Goal: Task Accomplishment & Management: Complete application form

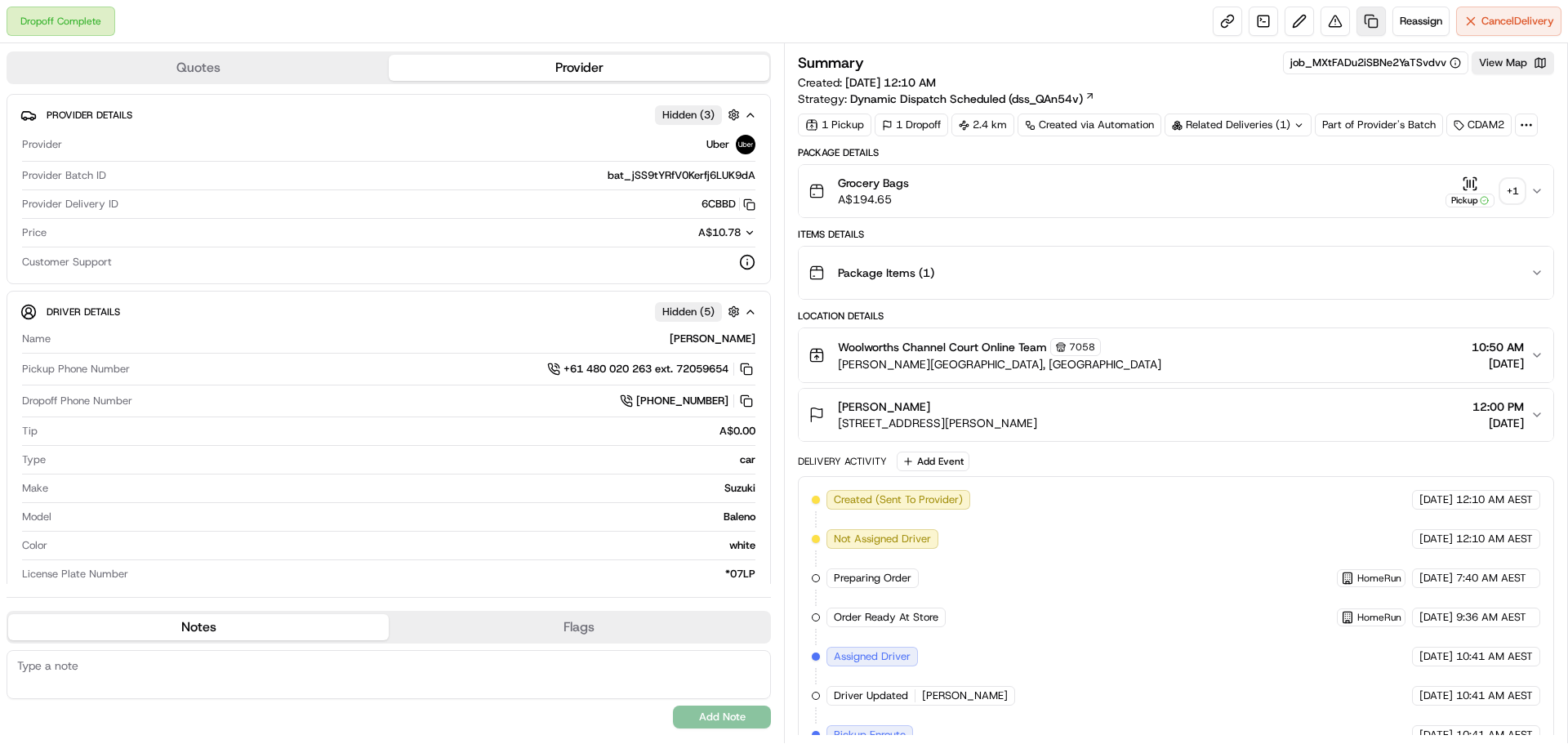
click at [1367, 24] on link at bounding box center [1372, 21] width 29 height 29
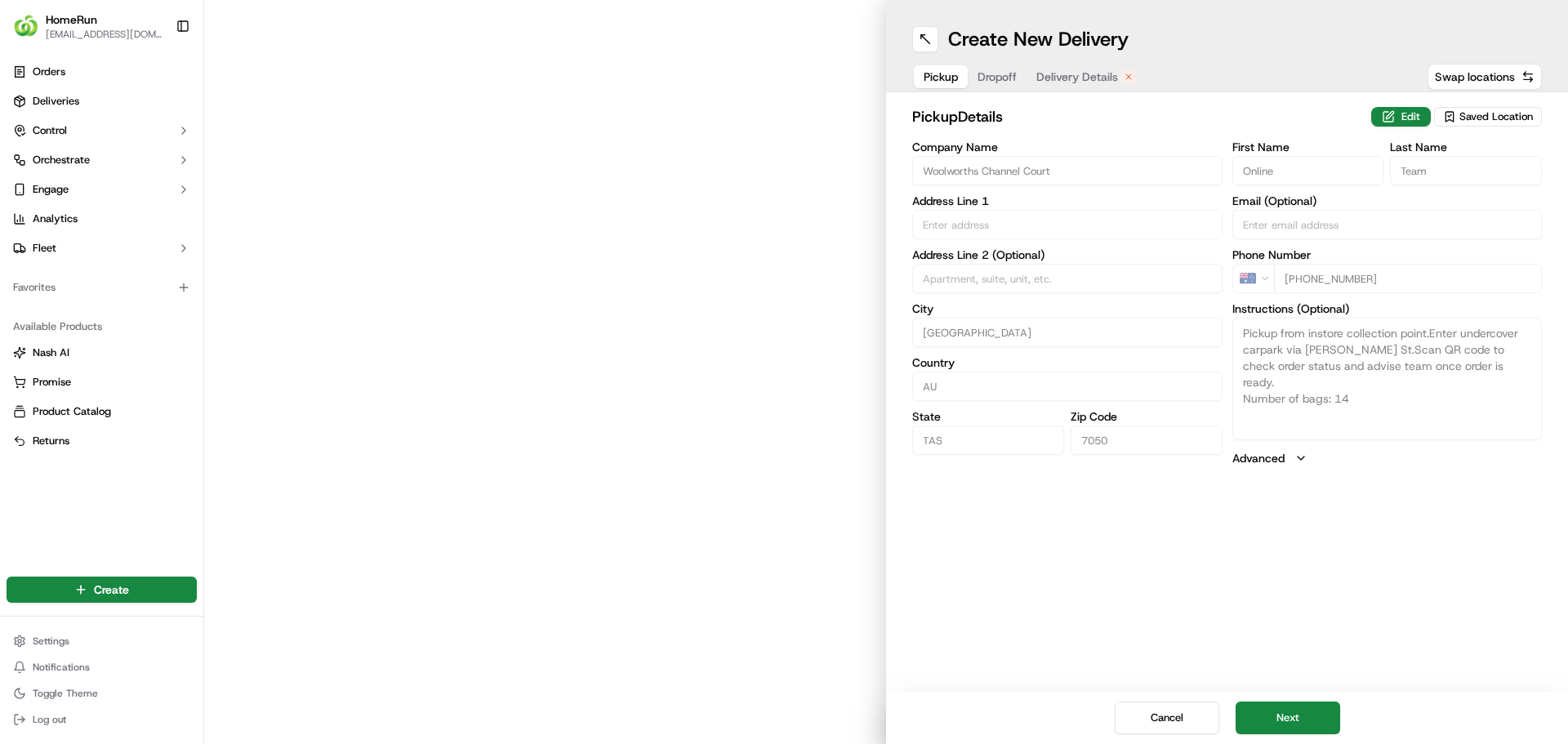
type input "Freeman Street"
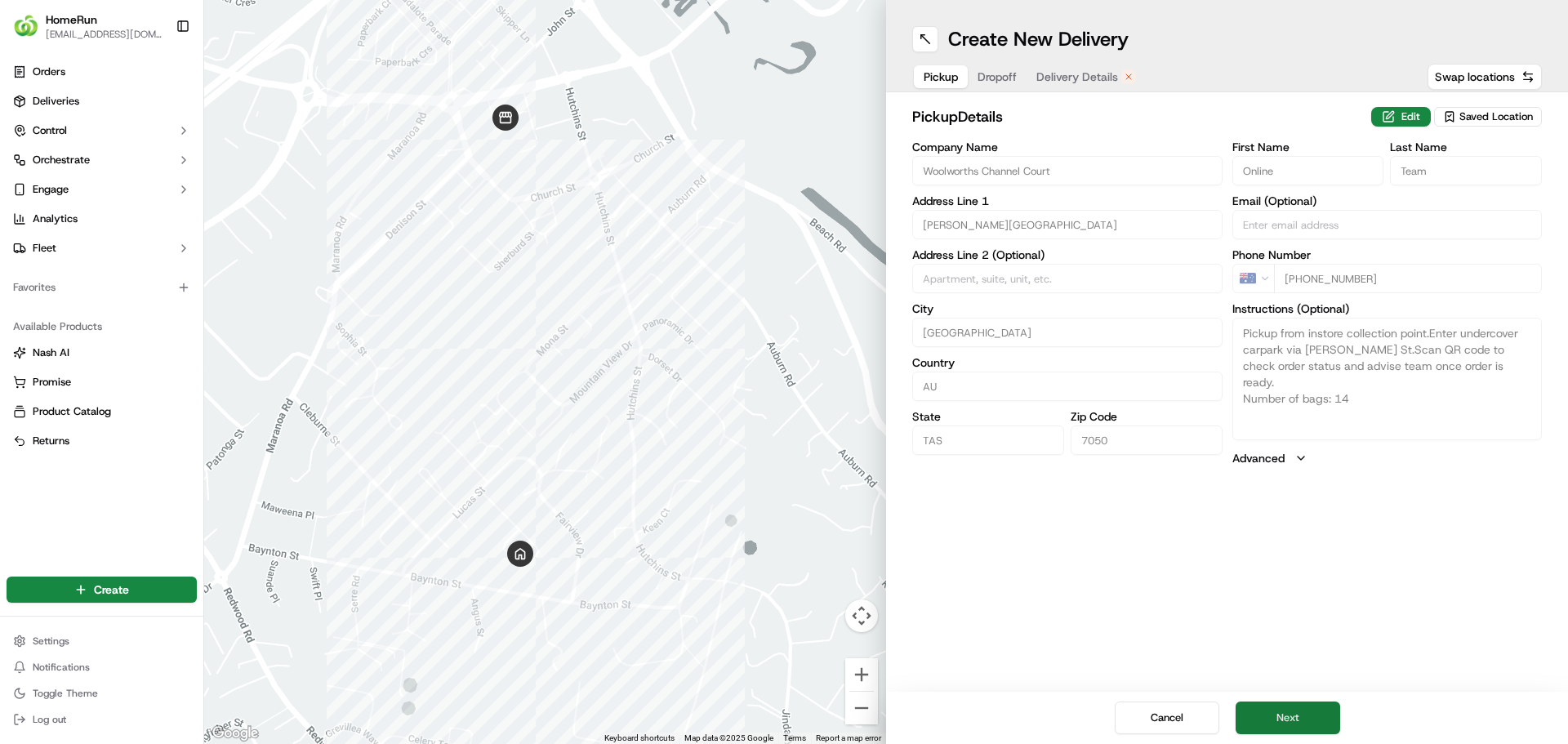
click at [1287, 710] on button "Next" at bounding box center [1288, 717] width 105 height 32
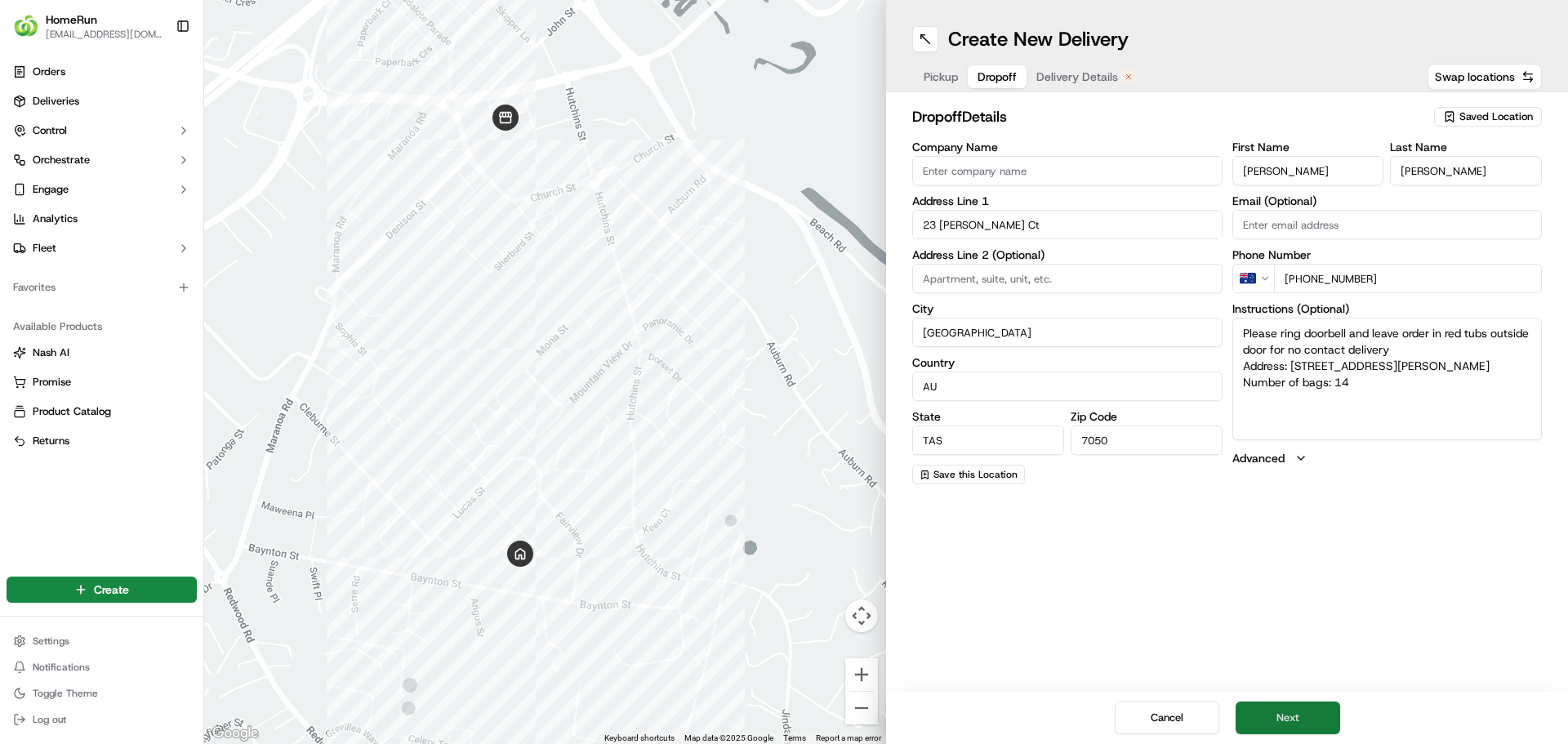
click at [1293, 714] on button "Next" at bounding box center [1288, 717] width 105 height 32
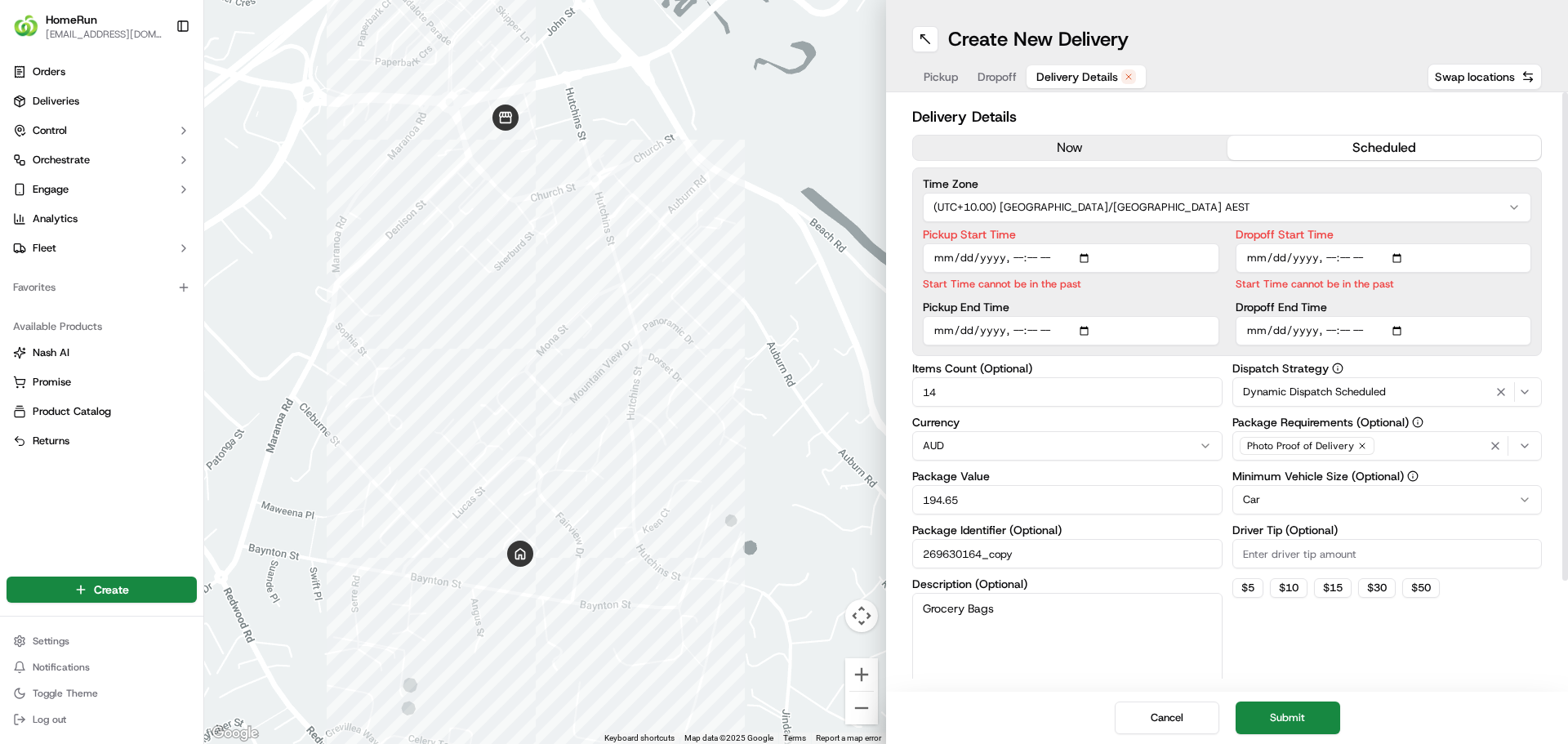
click at [1100, 150] on button "now" at bounding box center [1071, 147] width 315 height 24
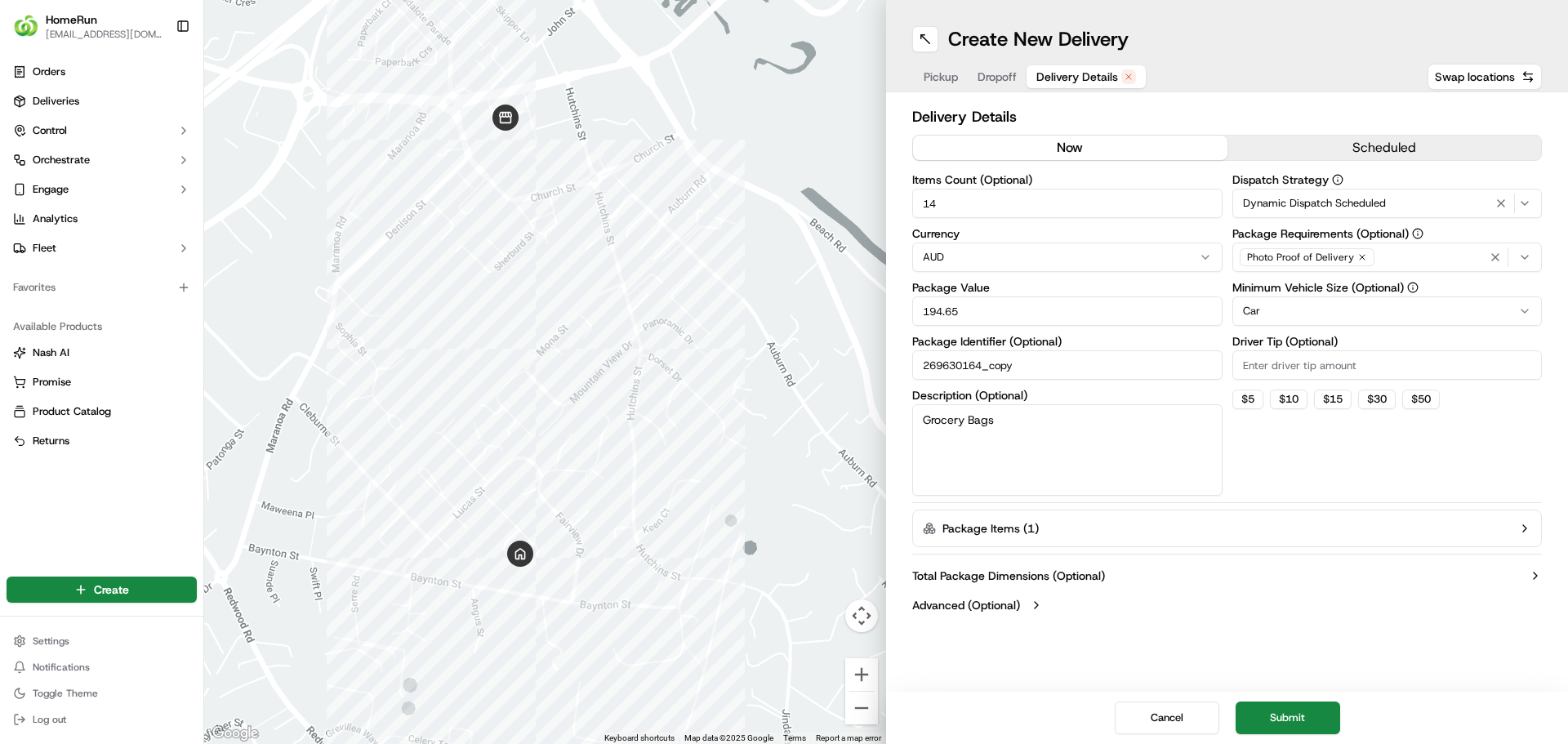
click at [1283, 715] on button "Submit" at bounding box center [1288, 717] width 105 height 32
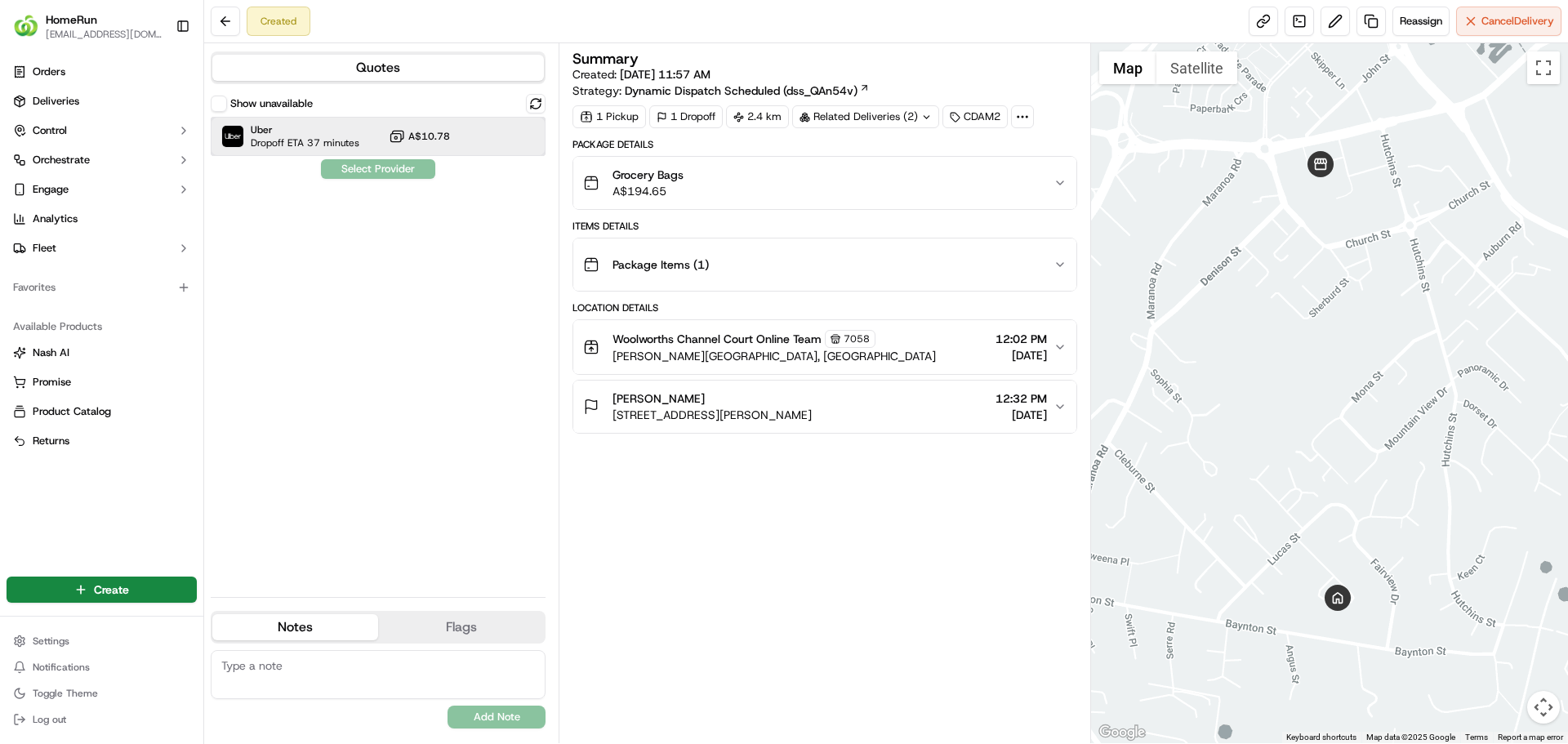
click at [293, 141] on span "Dropoff ETA 37 minutes" at bounding box center [305, 143] width 108 height 13
click at [381, 171] on button "Assign Provider" at bounding box center [378, 169] width 116 height 20
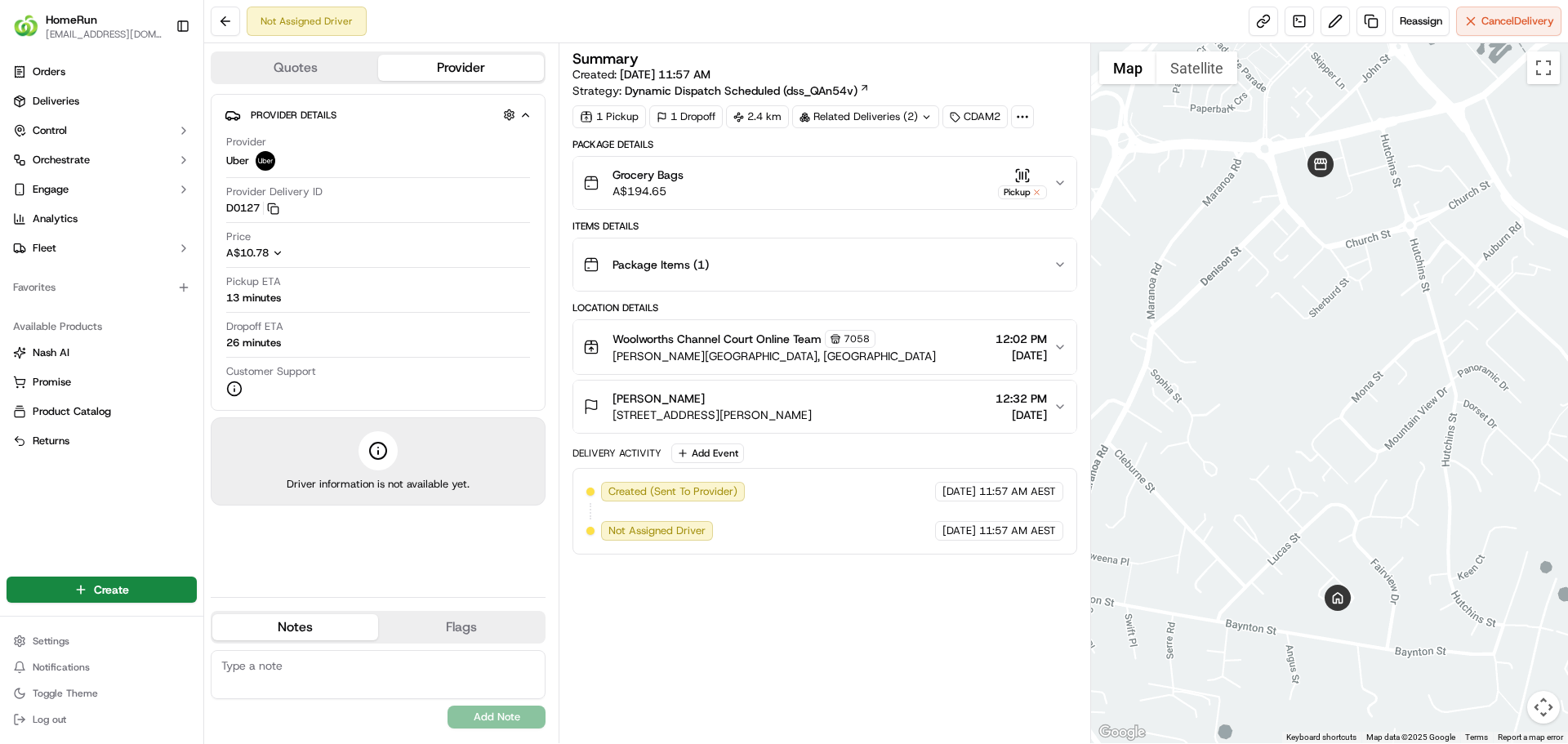
click at [374, 668] on textarea at bounding box center [378, 674] width 335 height 49
type textarea "Please leave at front door. Customer will come and collect"
click at [480, 719] on button "Add Note" at bounding box center [496, 716] width 98 height 22
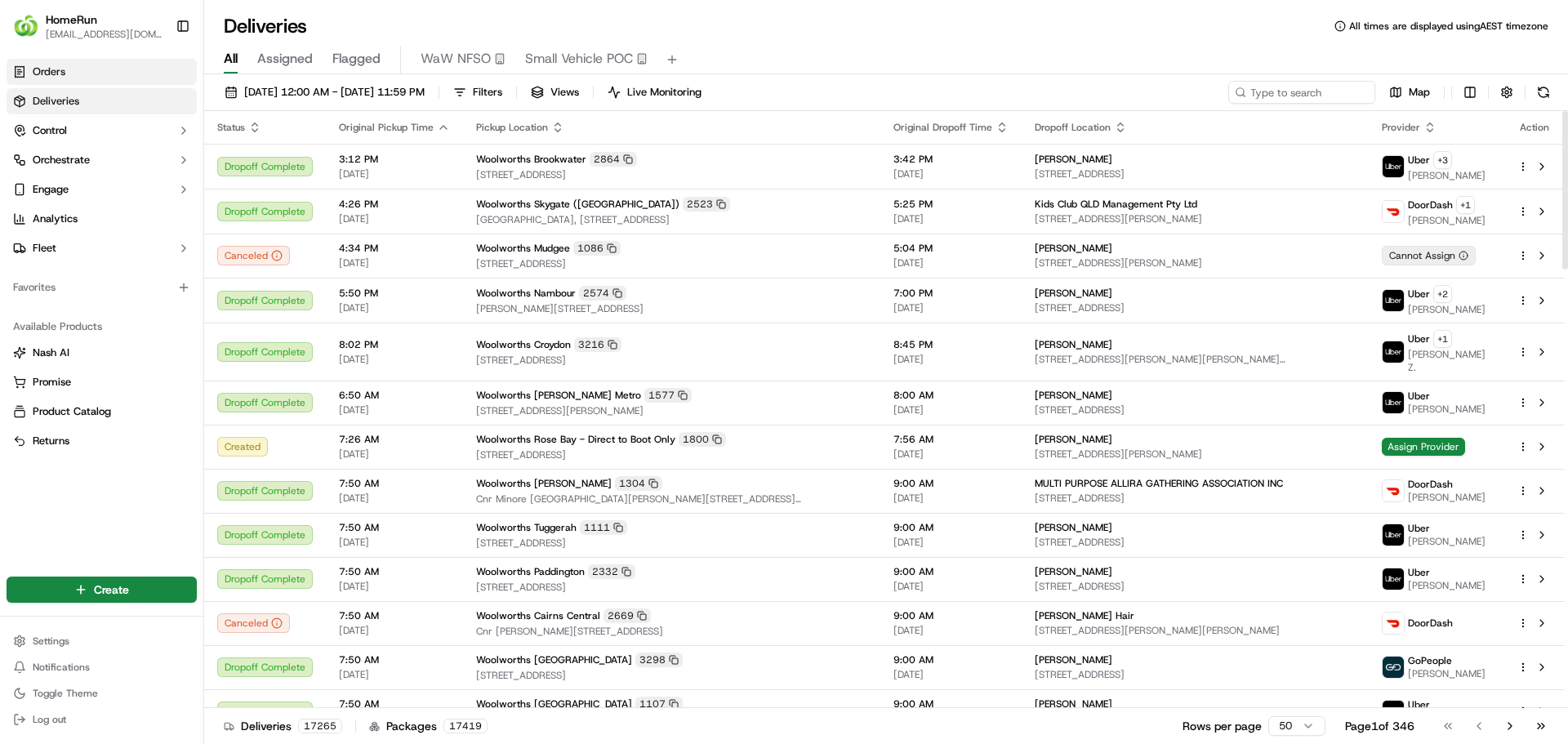
click at [116, 64] on link "Orders" at bounding box center [102, 71] width 191 height 26
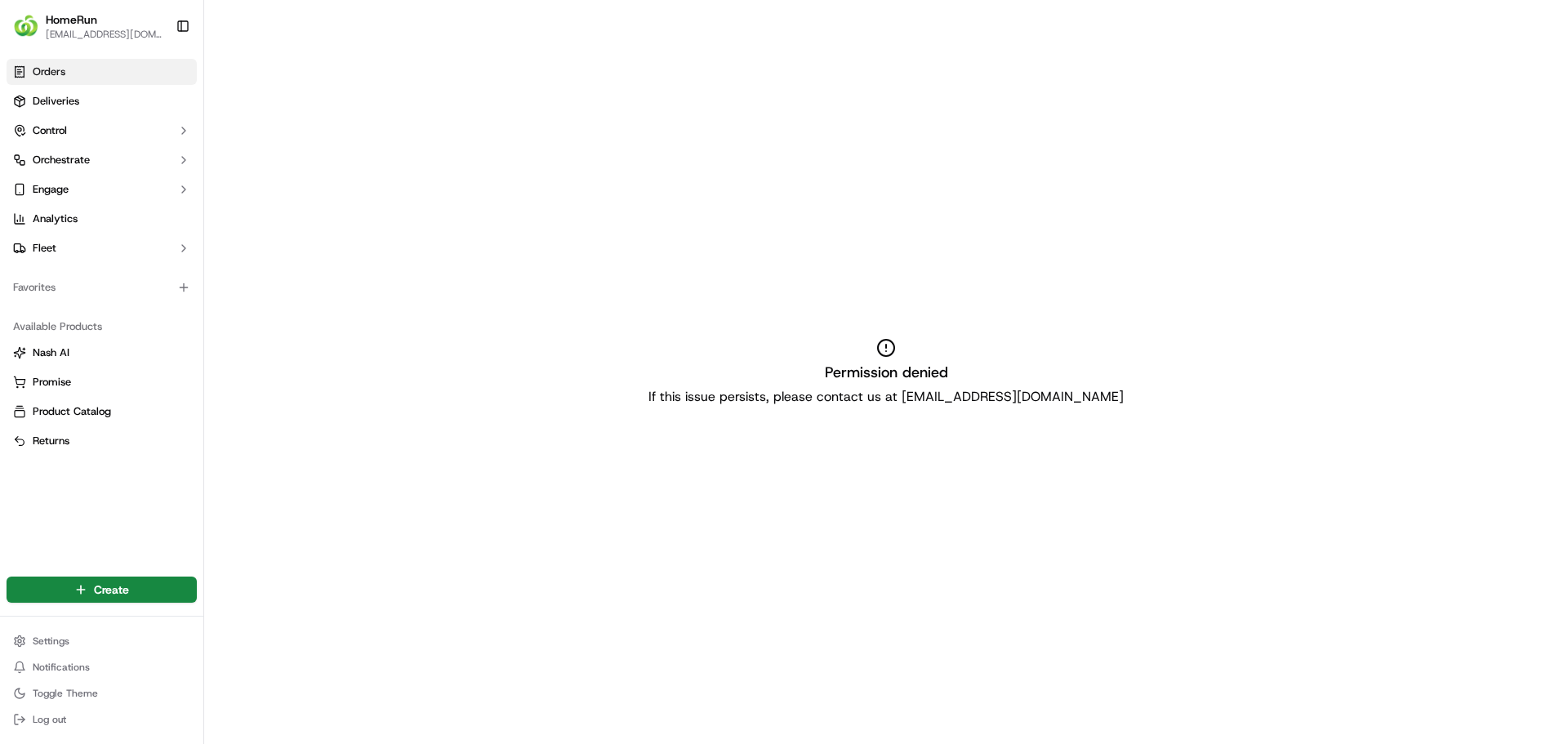
click at [103, 70] on link "Orders" at bounding box center [102, 71] width 191 height 26
click at [109, 107] on link "Deliveries" at bounding box center [102, 101] width 191 height 26
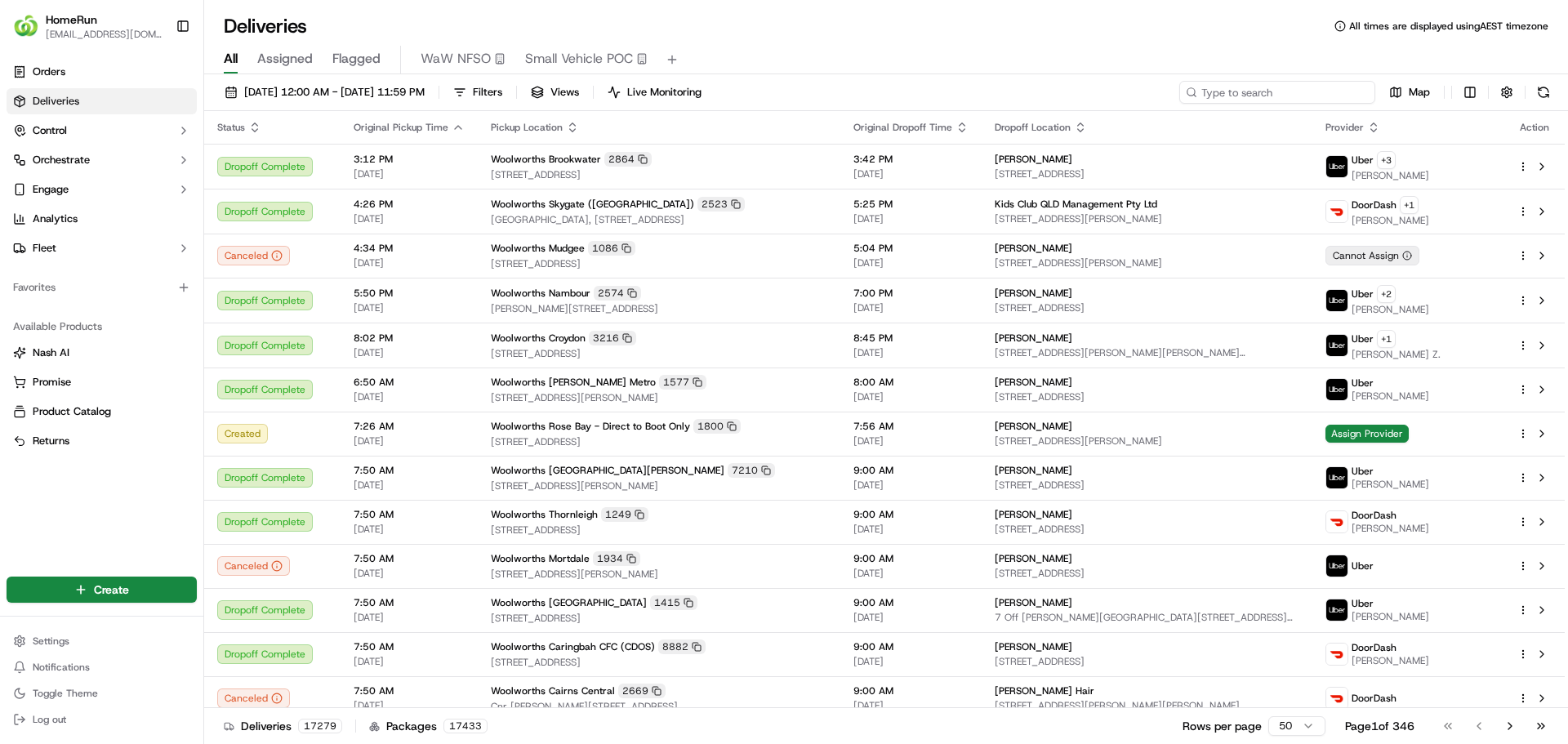
click at [1285, 91] on input at bounding box center [1277, 92] width 196 height 22
paste input "269676181"
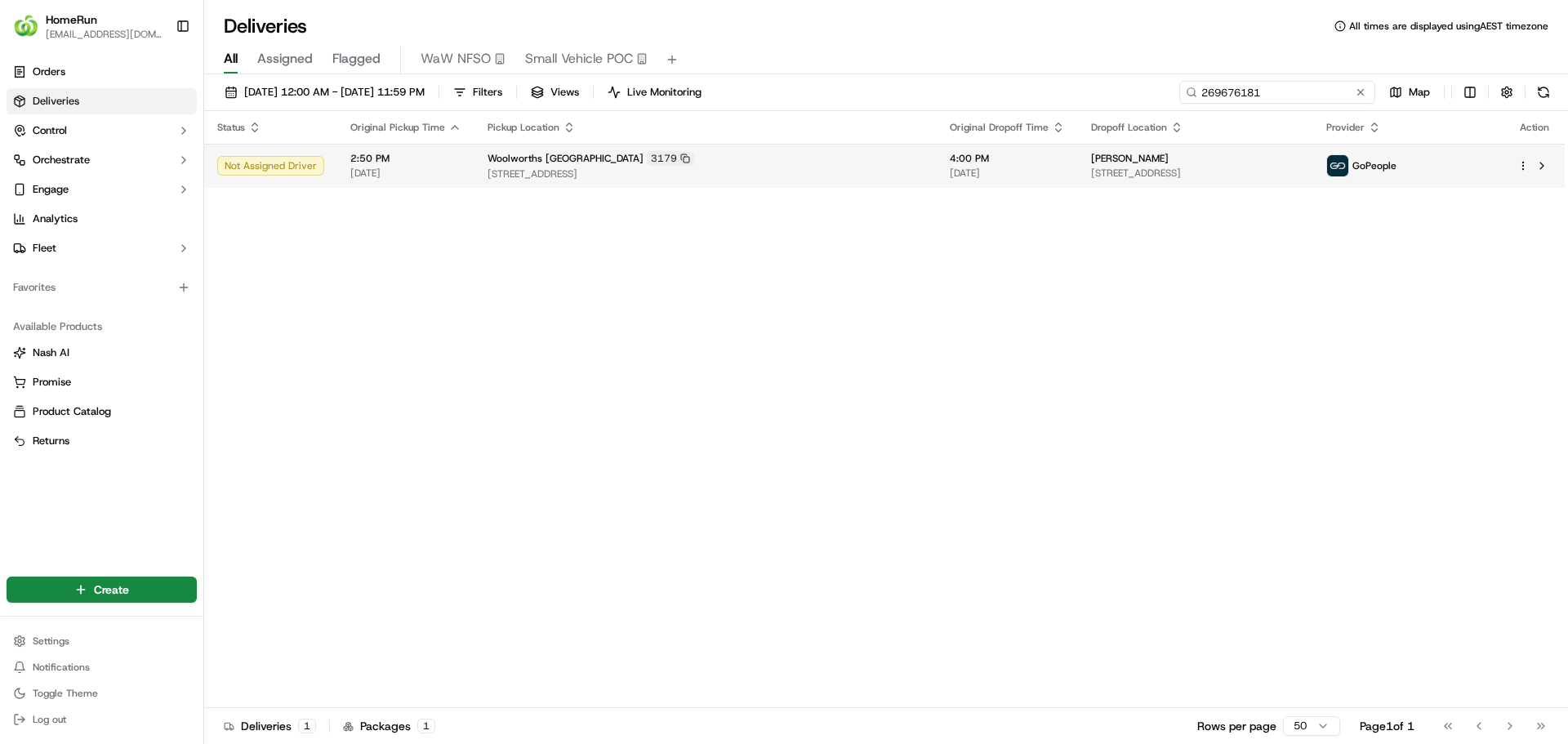
type input "269676181"
click at [428, 162] on span "2:50 PM" at bounding box center [406, 158] width 111 height 13
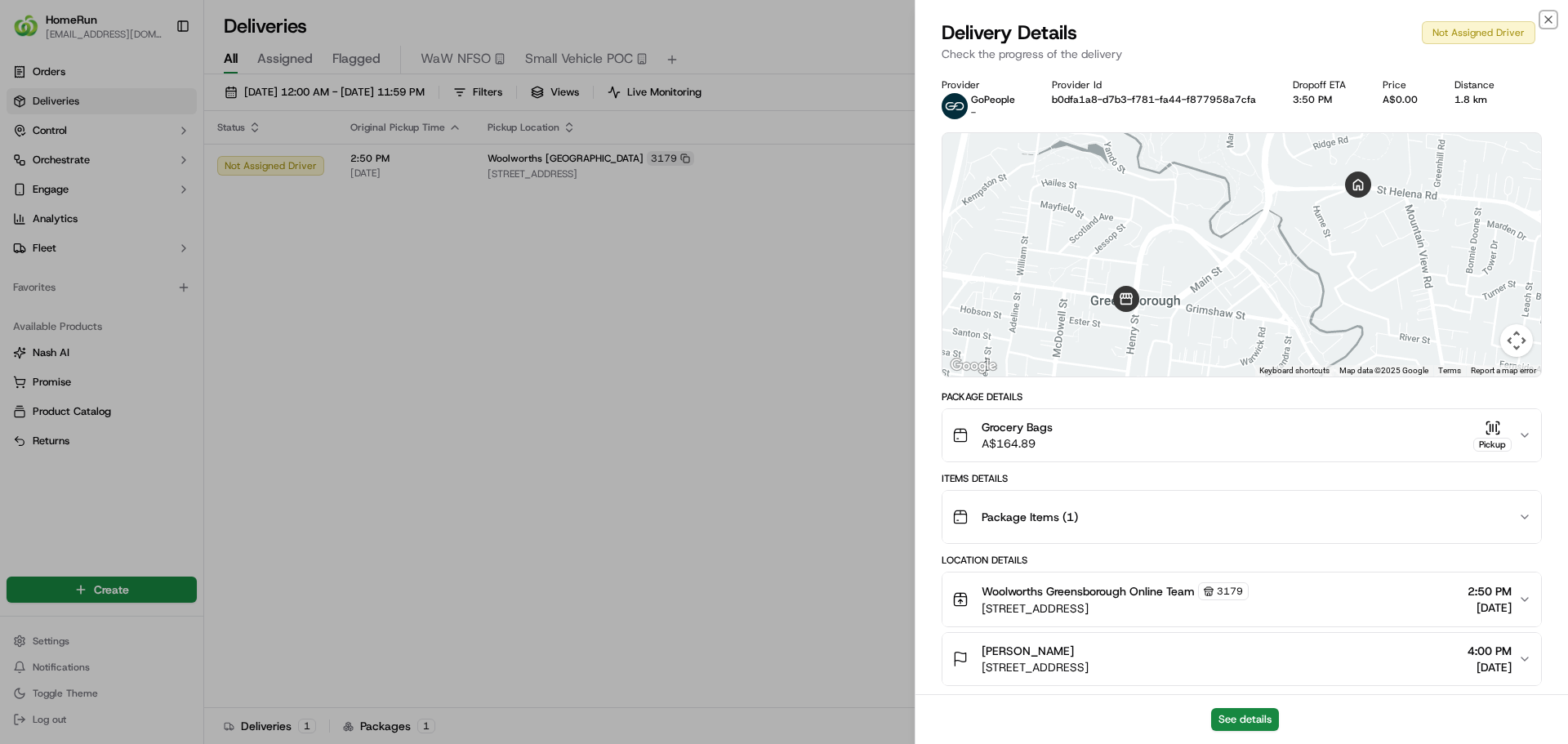
click at [1551, 18] on icon "button" at bounding box center [1547, 19] width 13 height 13
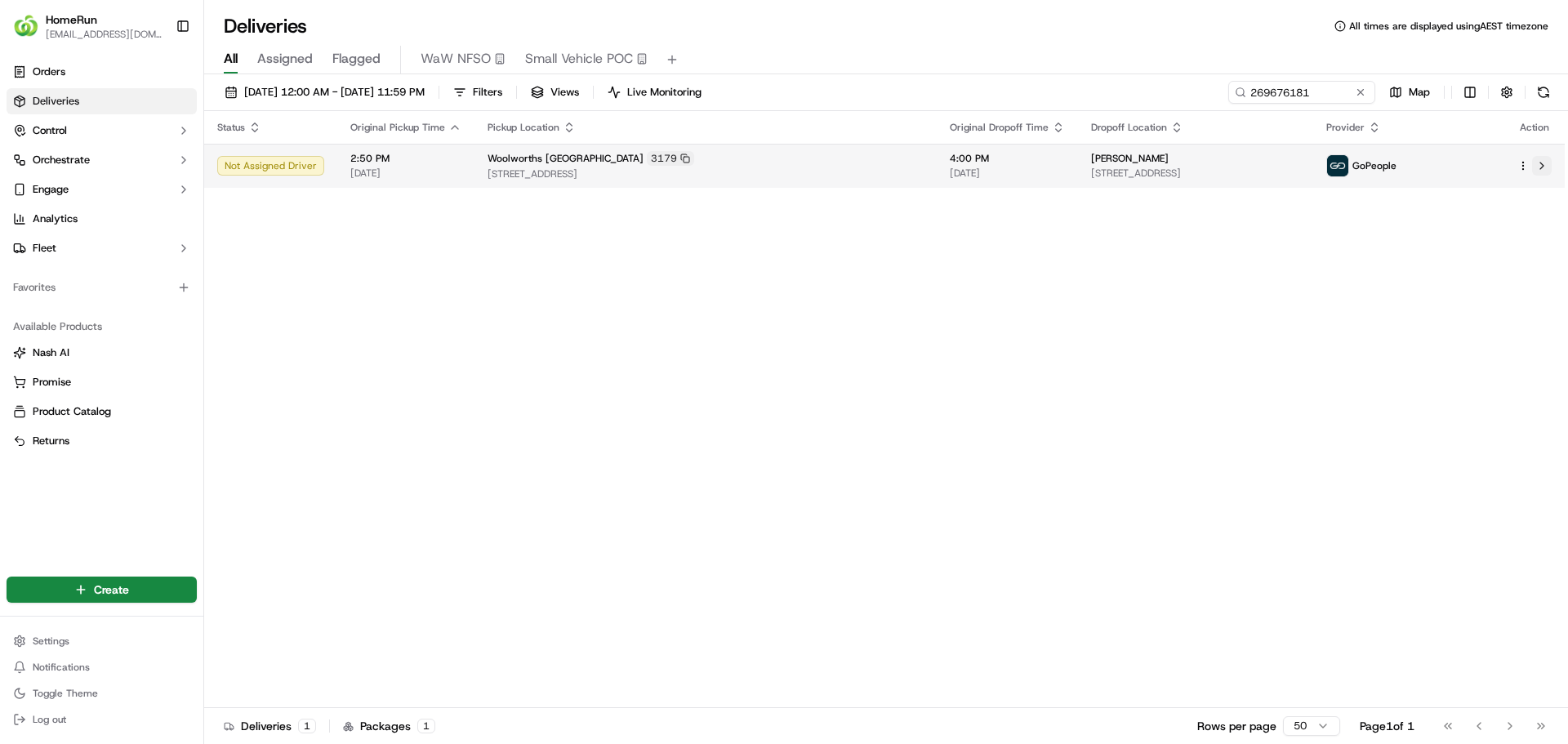
click at [1543, 166] on button at bounding box center [1542, 166] width 20 height 20
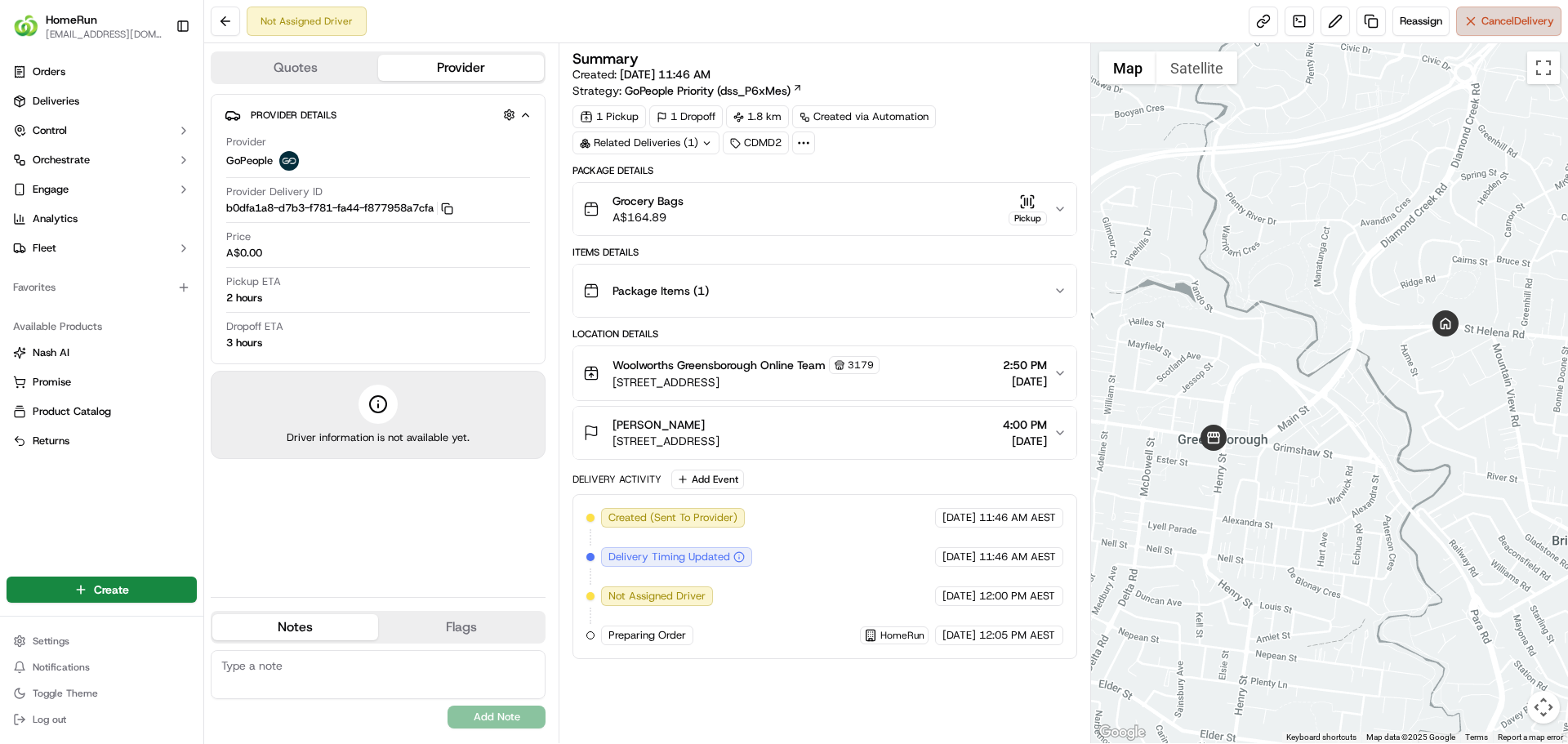
click at [1514, 22] on span "Cancel Delivery" at bounding box center [1518, 21] width 72 height 15
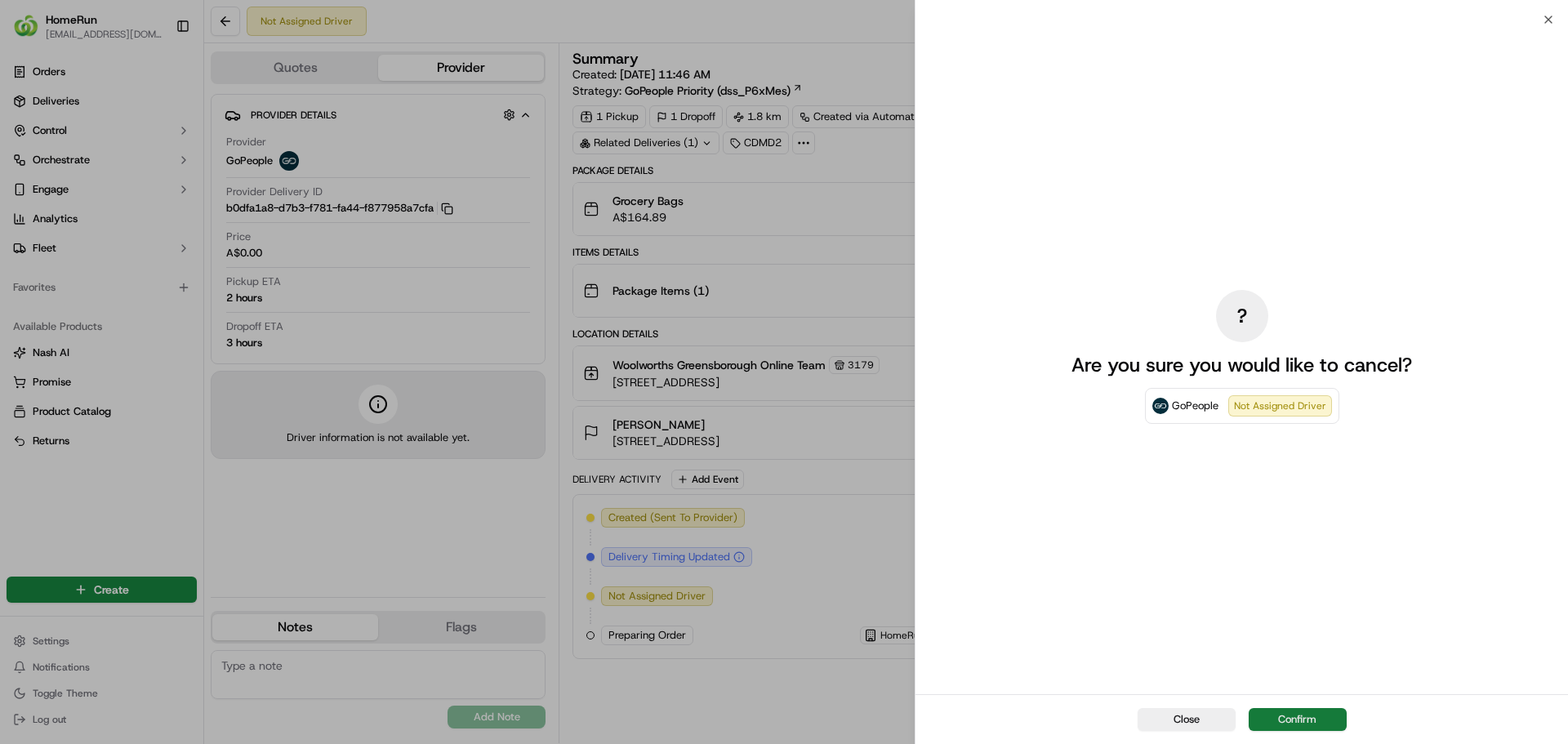
click at [1307, 720] on button "Confirm" at bounding box center [1297, 719] width 98 height 22
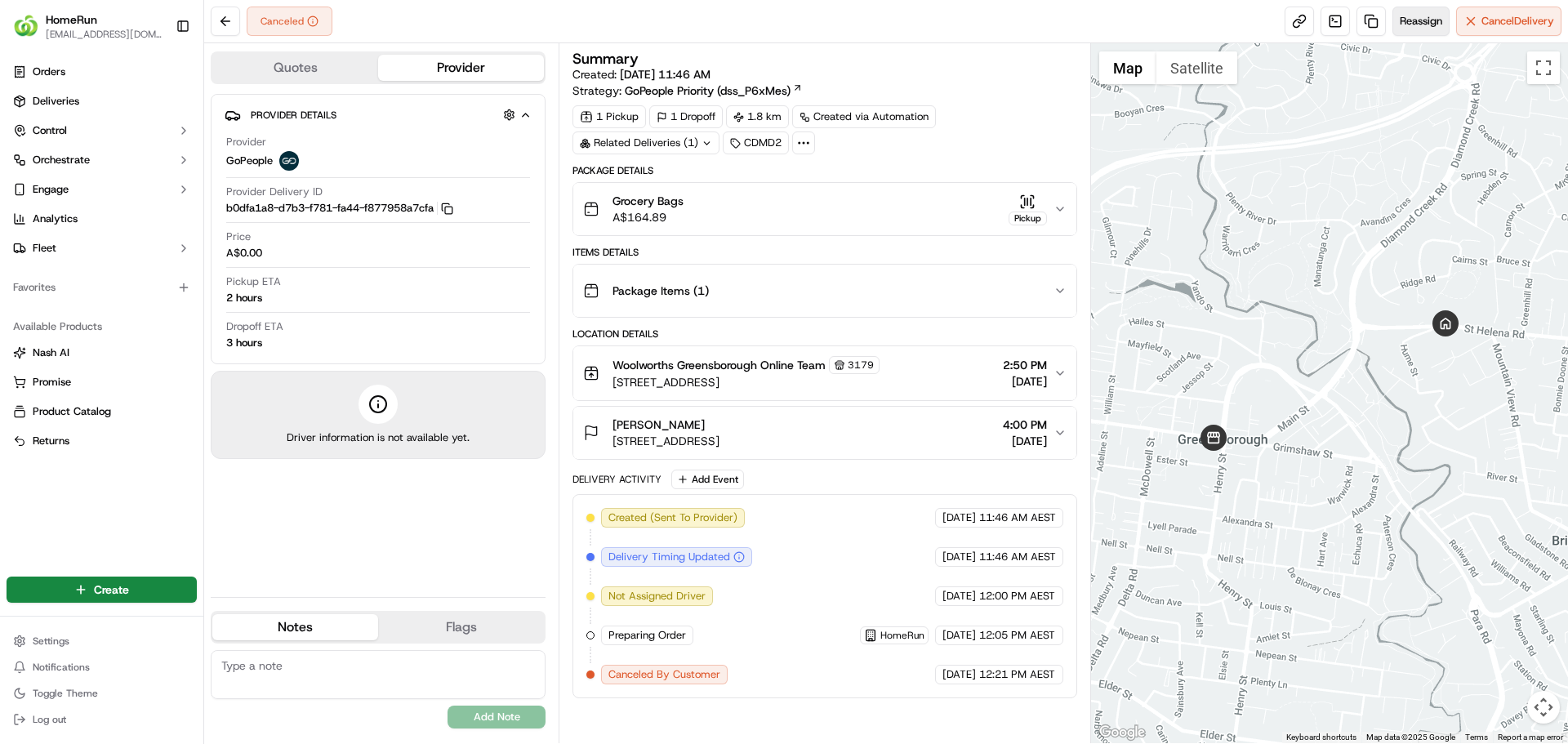
click at [1418, 21] on span "Reassign" at bounding box center [1420, 21] width 42 height 15
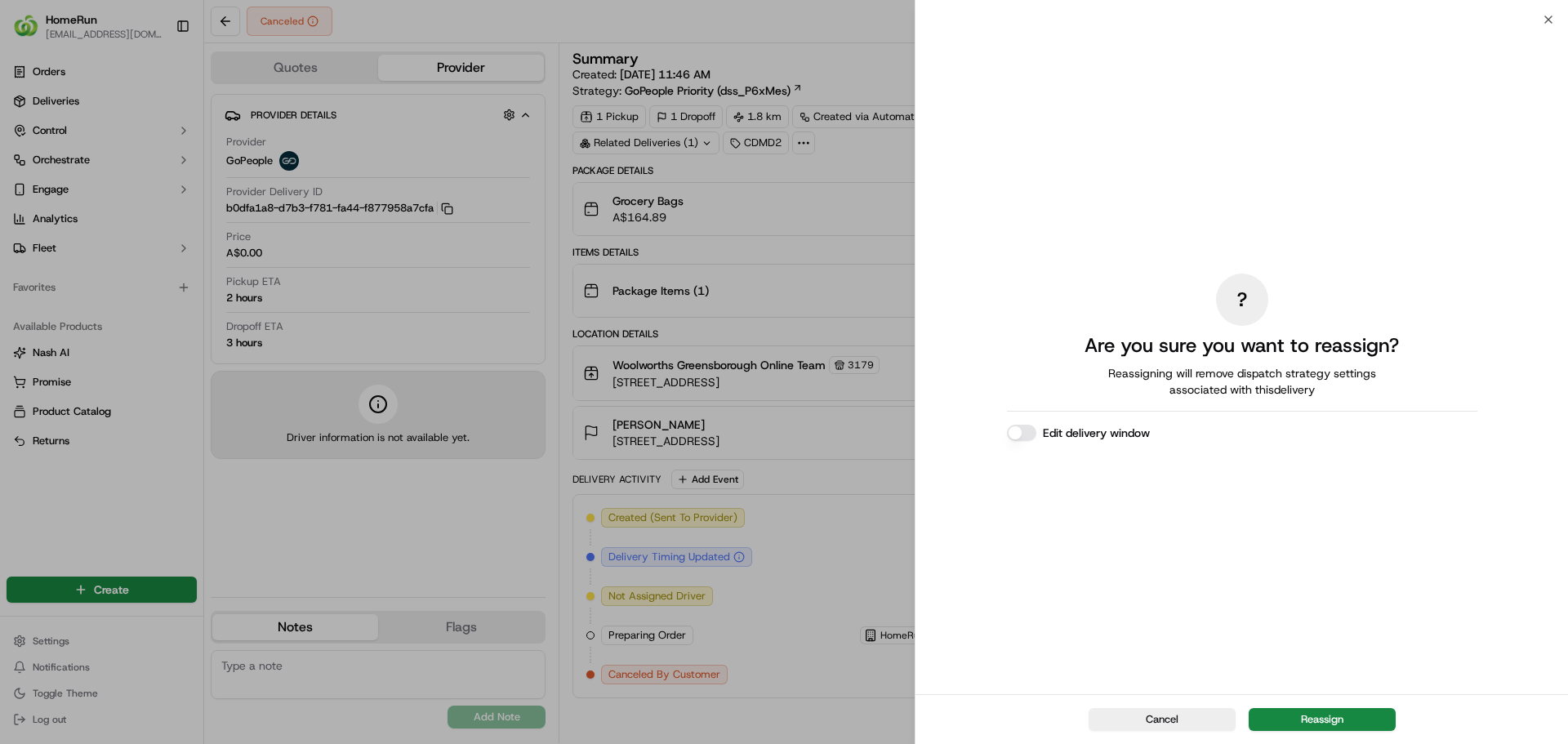
click at [1021, 431] on button "Edit delivery window" at bounding box center [1022, 433] width 29 height 17
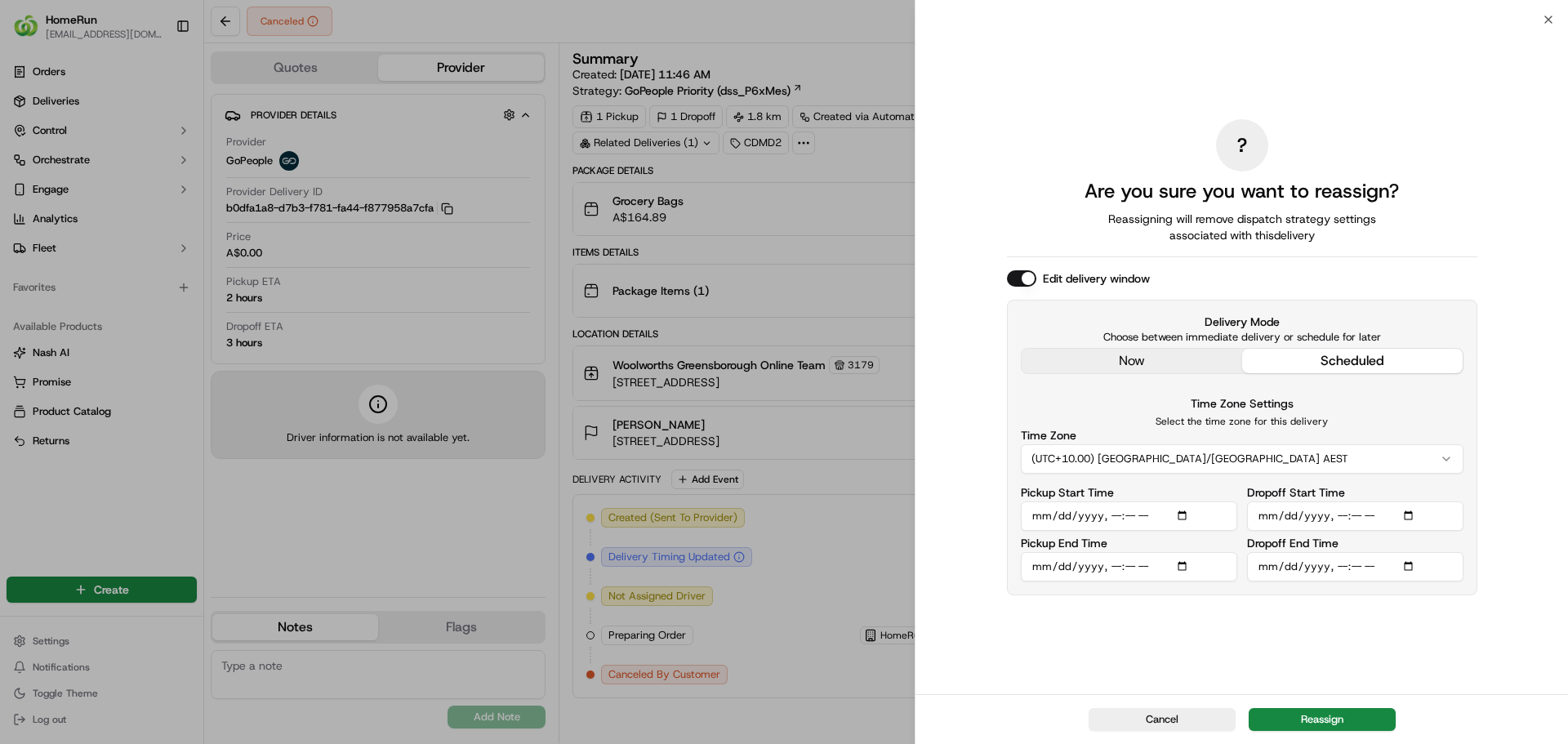
click at [1410, 516] on input "Dropoff Start Time" at bounding box center [1356, 516] width 217 height 29
click at [1413, 508] on input "Dropoff Start Time" at bounding box center [1356, 516] width 217 height 29
click at [1410, 516] on input "Dropoff Start Time" at bounding box center [1356, 516] width 217 height 29
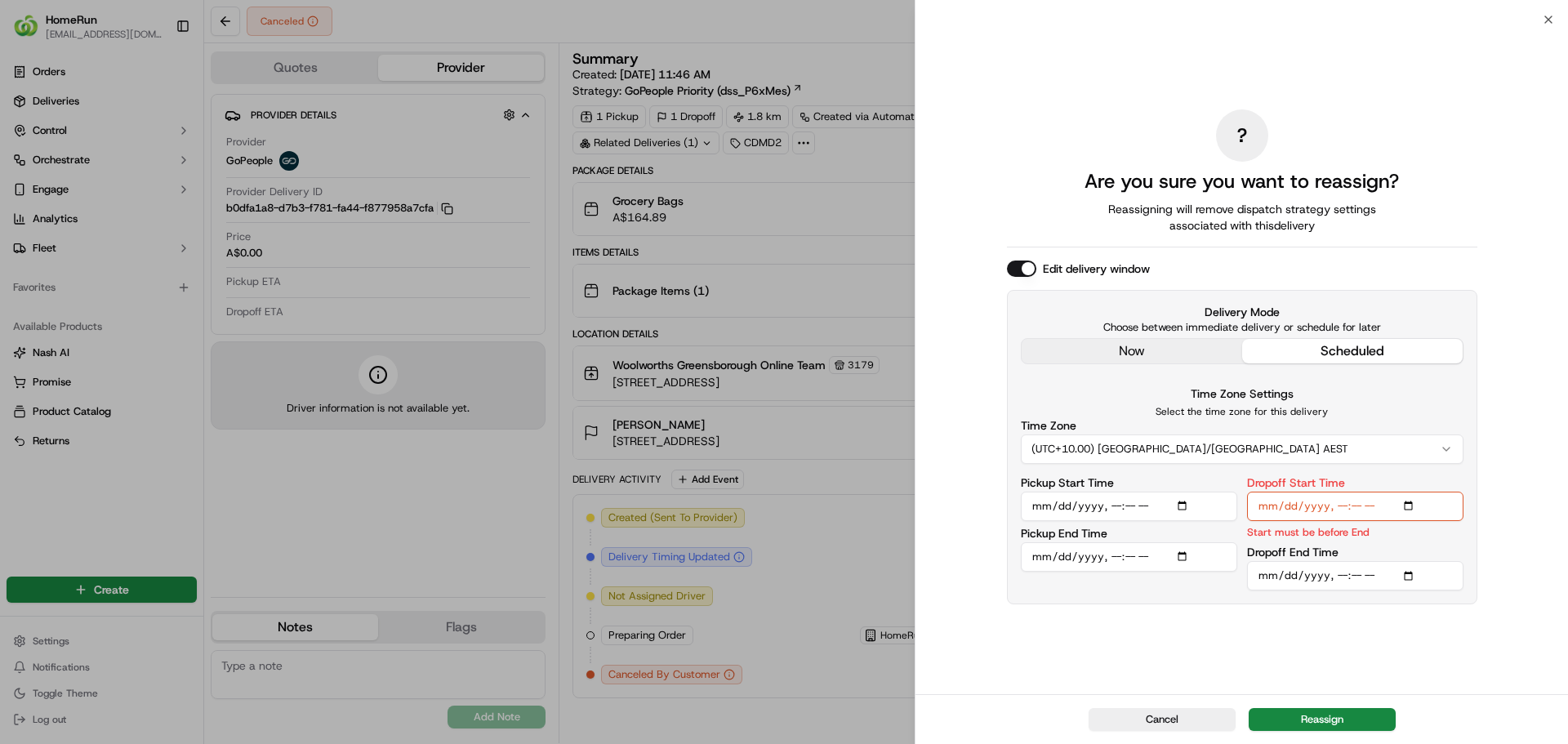
type input "2025-09-16T16:00"
click at [1452, 660] on div "? Are you sure you want to reassign? Reassigning will remove dispatch strategy …" at bounding box center [1243, 356] width 471 height 668
click at [1410, 575] on input "Dropoff End Time" at bounding box center [1356, 575] width 217 height 29
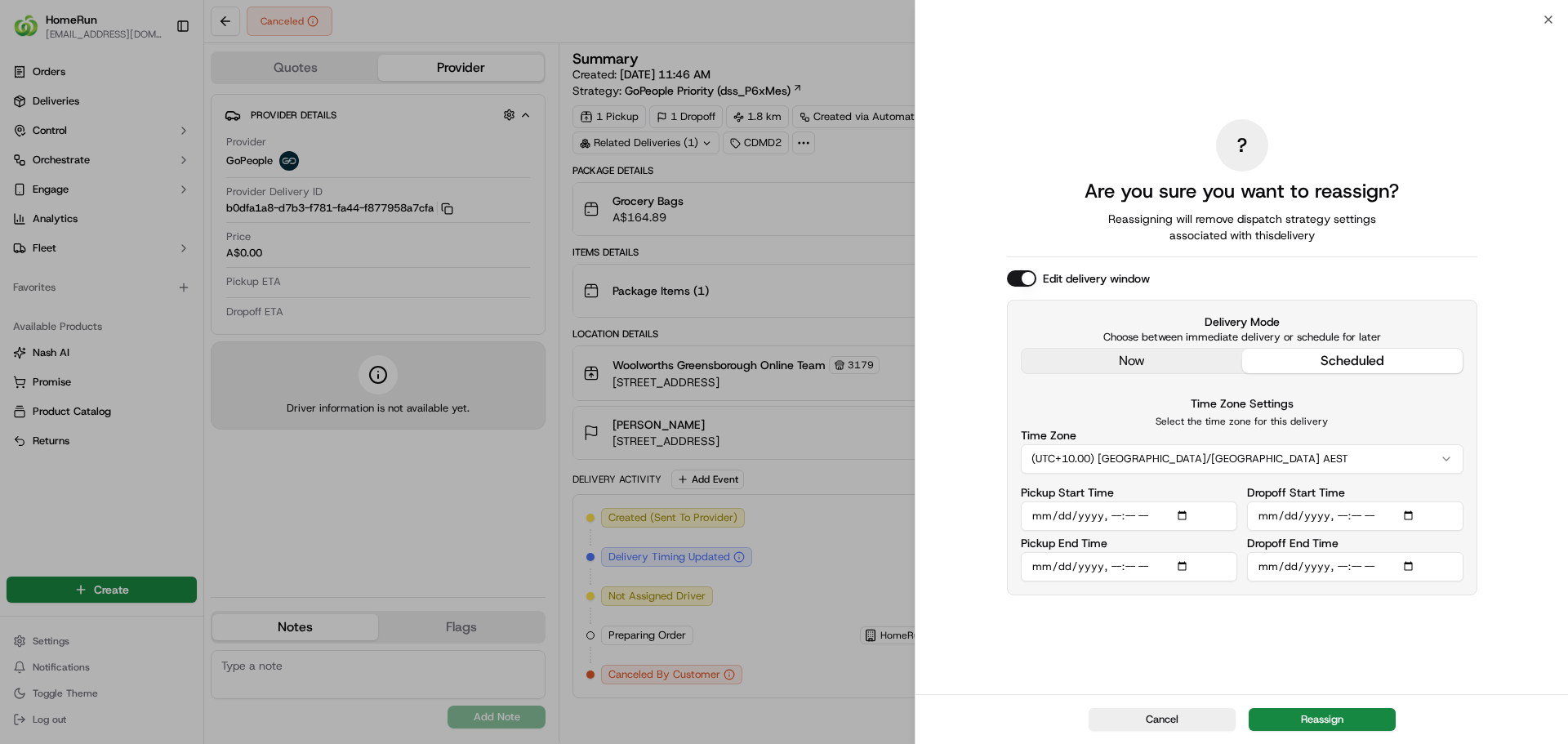
click at [1479, 684] on div "? Are you sure you want to reassign? Reassigning will remove dispatch strategy …" at bounding box center [1242, 356] width 653 height 675
click at [1412, 570] on input "Dropoff End Time" at bounding box center [1356, 566] width 217 height 29
type input "2025-09-16T17:00"
click at [1463, 641] on div "? Are you sure you want to reassign? Reassigning will remove dispatch strategy …" at bounding box center [1243, 356] width 471 height 668
click at [1328, 731] on div "Cancel Reassign" at bounding box center [1242, 719] width 653 height 50
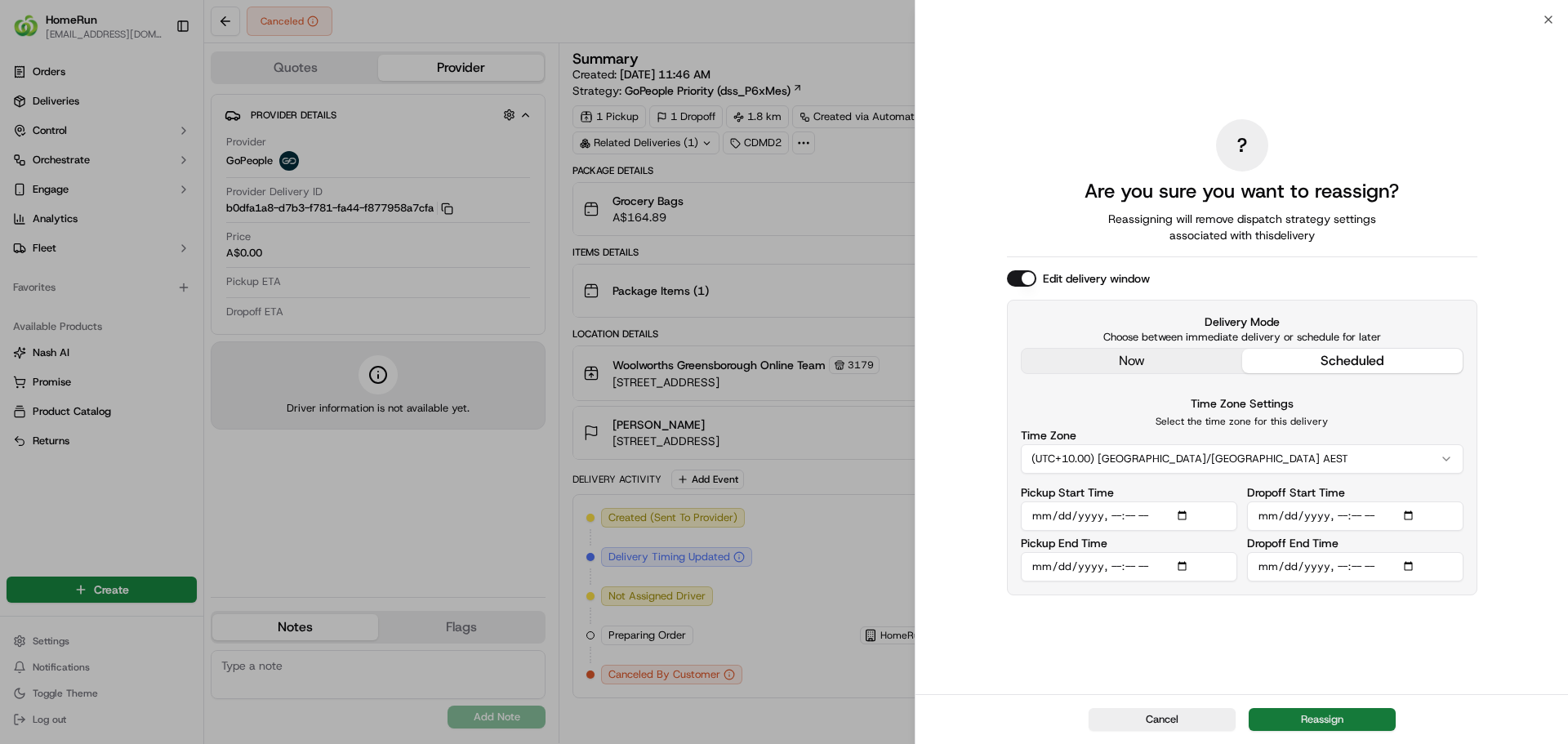
click at [1324, 723] on button "Reassign" at bounding box center [1322, 719] width 147 height 22
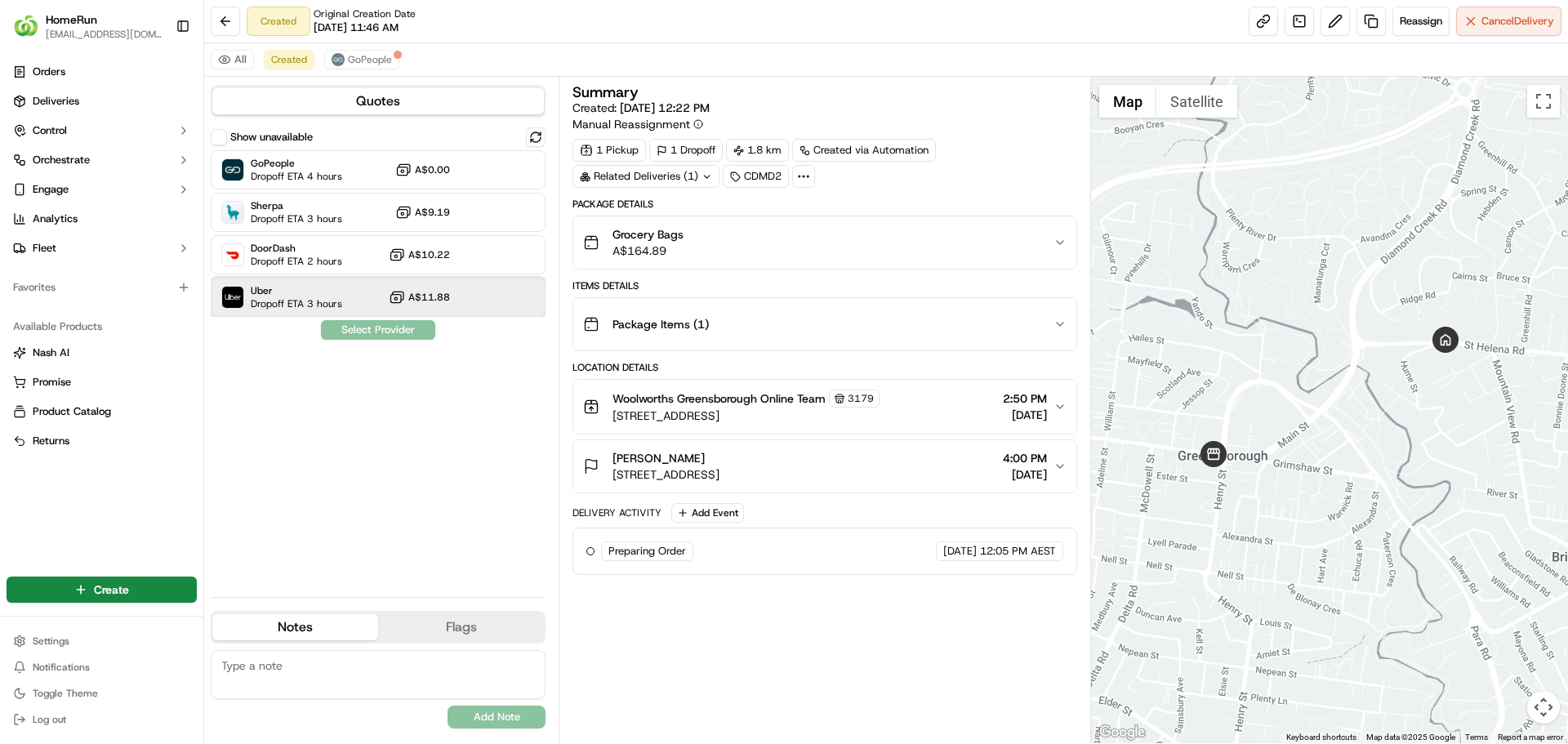
click at [297, 301] on span "Dropoff ETA 3 hours" at bounding box center [297, 303] width 92 height 13
click at [376, 333] on button "Assign Provider" at bounding box center [378, 330] width 116 height 20
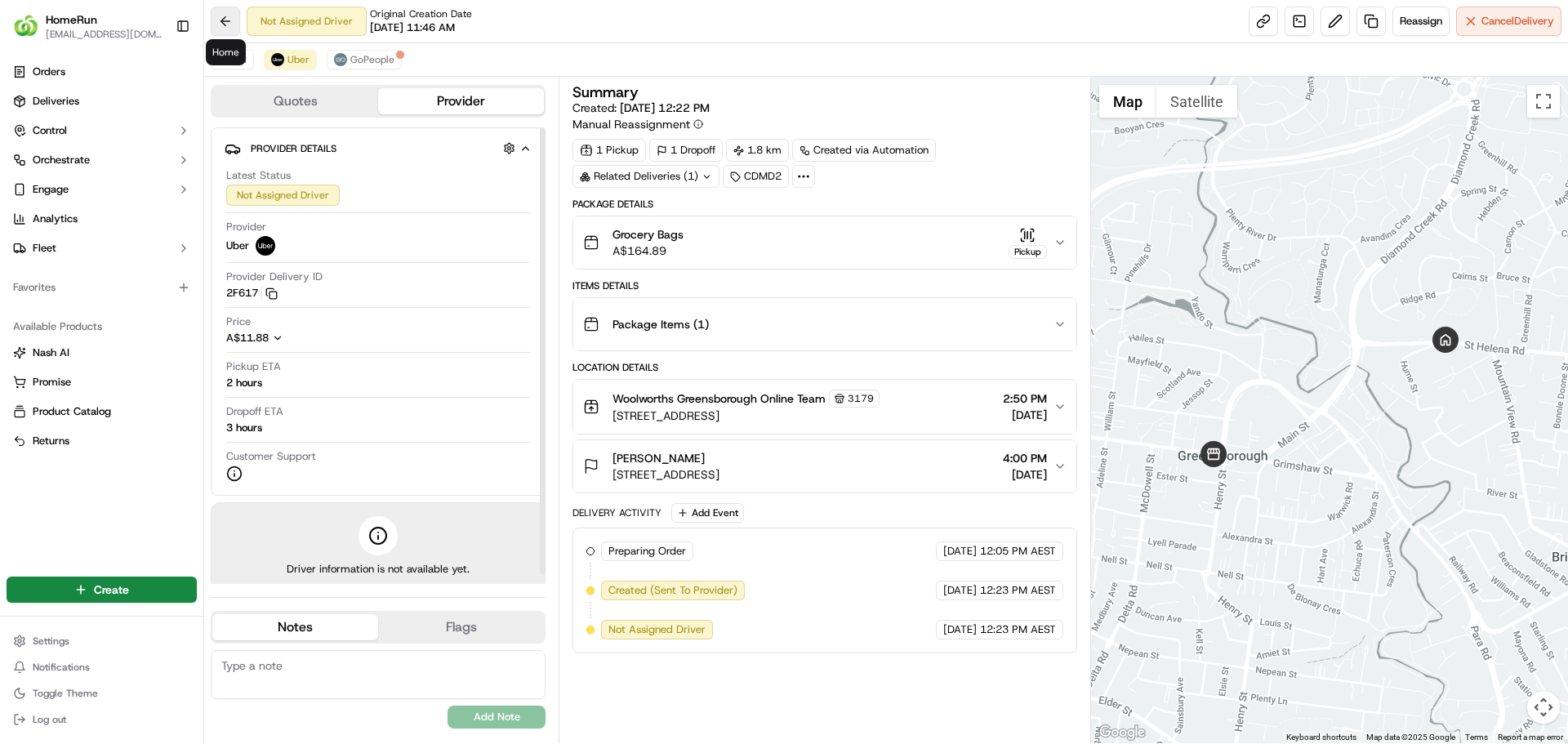
click at [221, 26] on button at bounding box center [226, 21] width 29 height 29
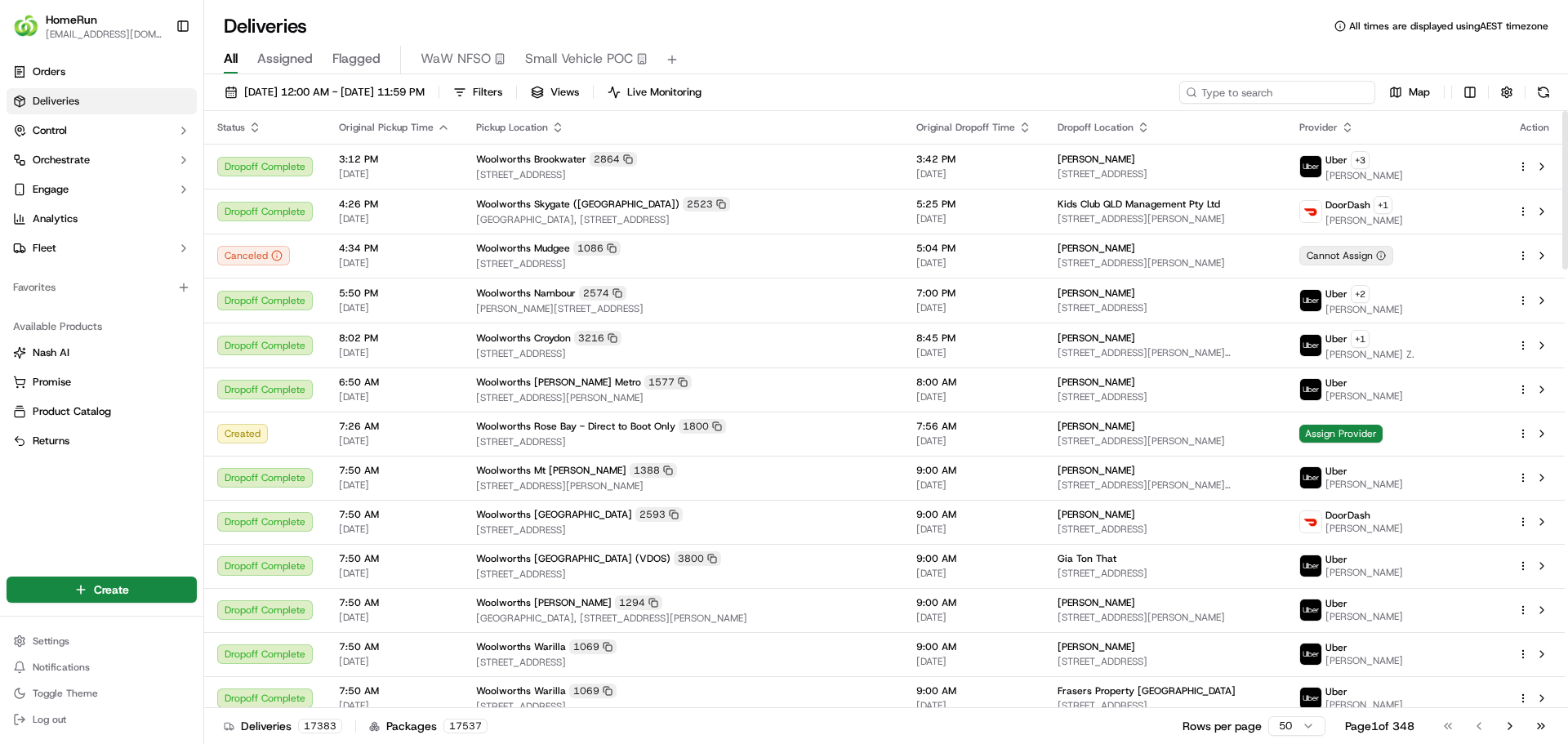
click at [1303, 86] on input at bounding box center [1277, 92] width 196 height 22
paste input "269676181"
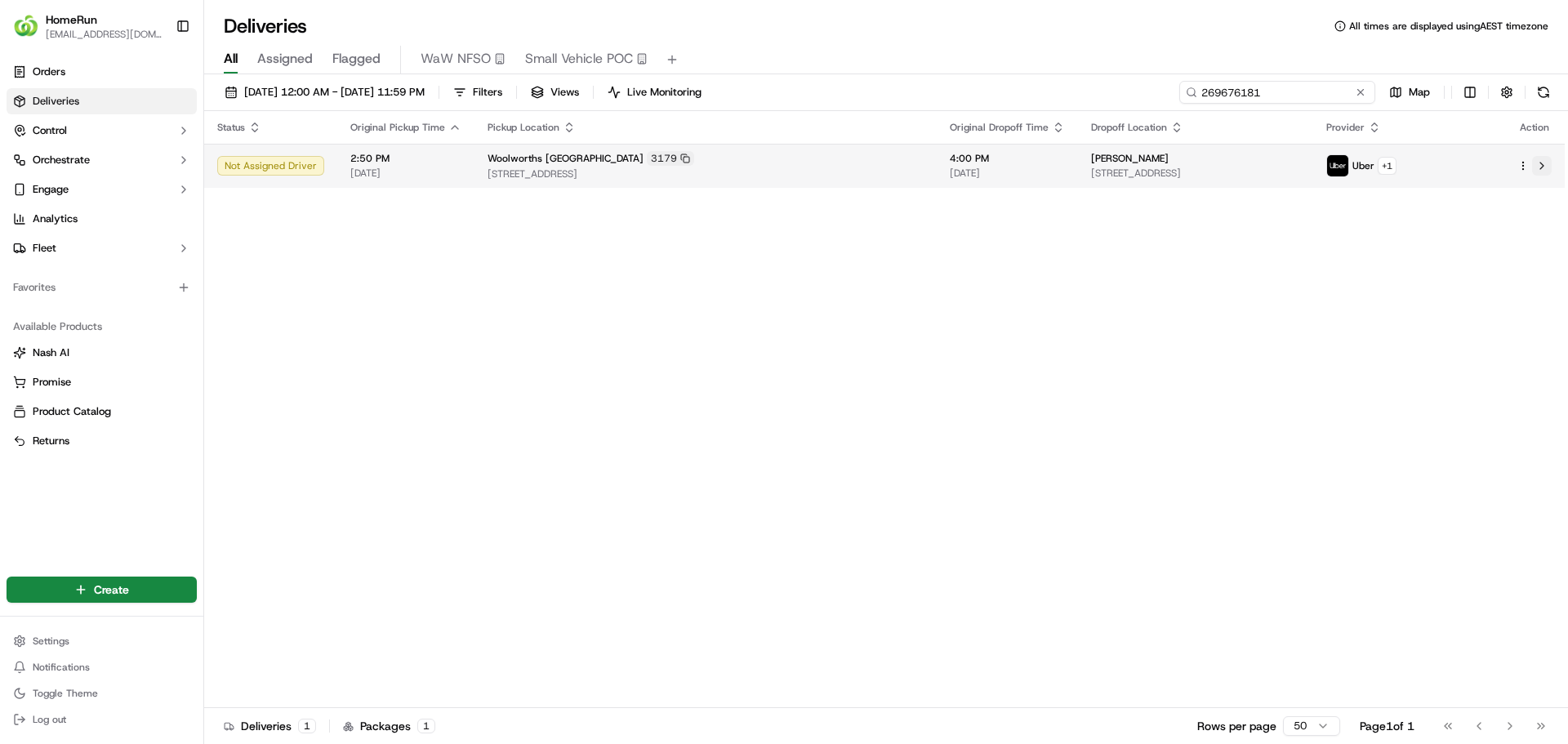
type input "269676181"
click at [1544, 164] on button at bounding box center [1542, 166] width 20 height 20
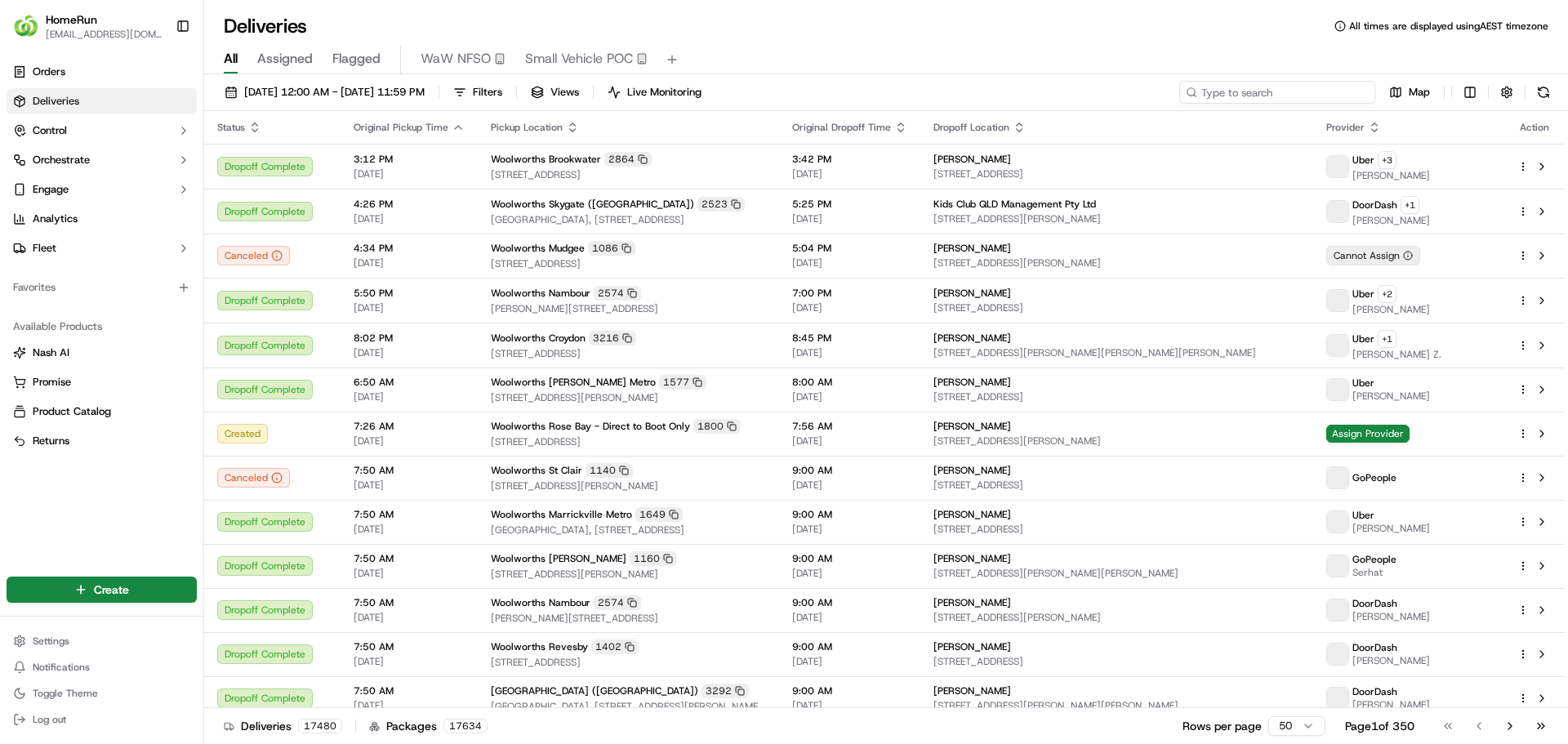
click at [1294, 92] on input at bounding box center [1277, 92] width 196 height 22
paste input "269676181"
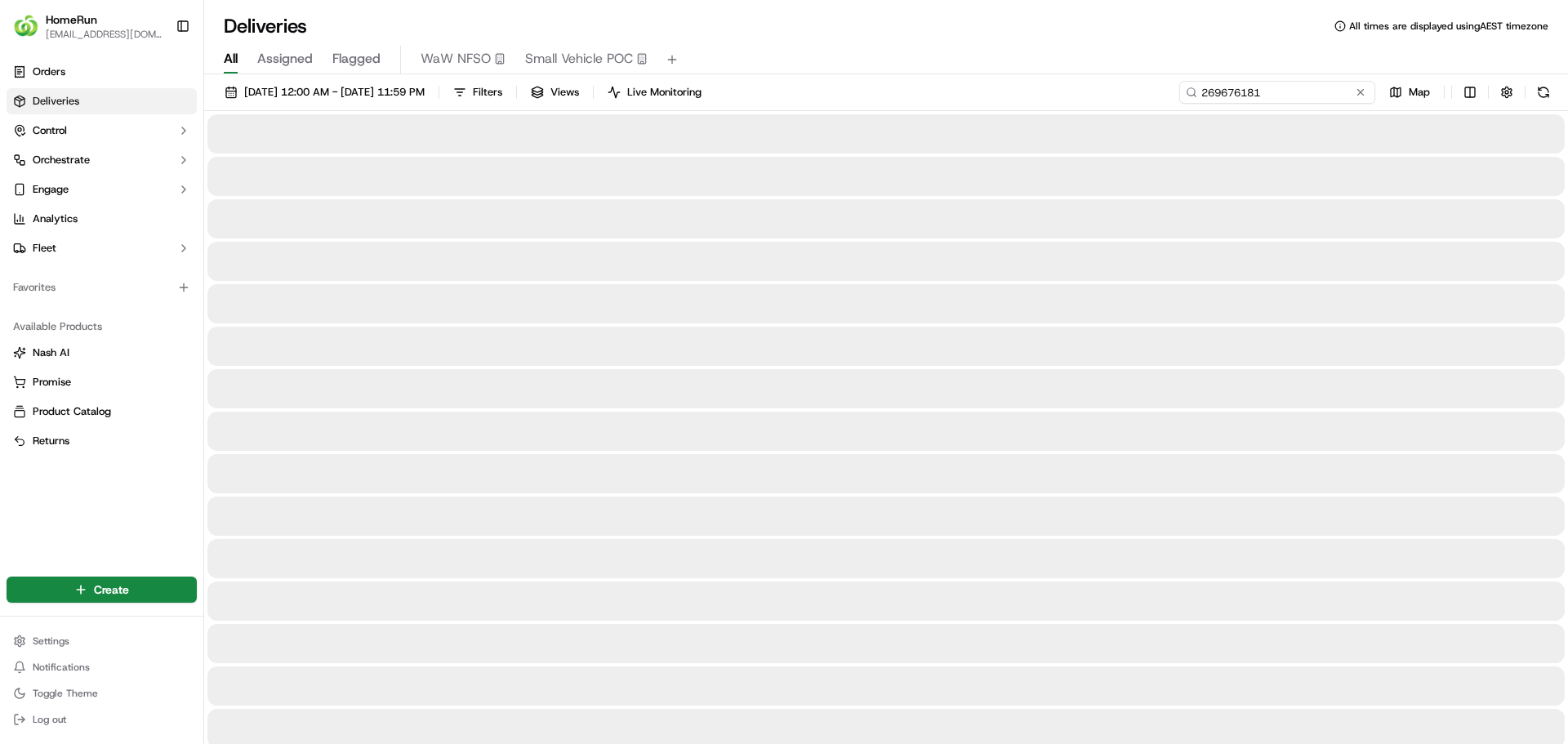
click at [1296, 92] on input "269676181" at bounding box center [1277, 92] width 196 height 22
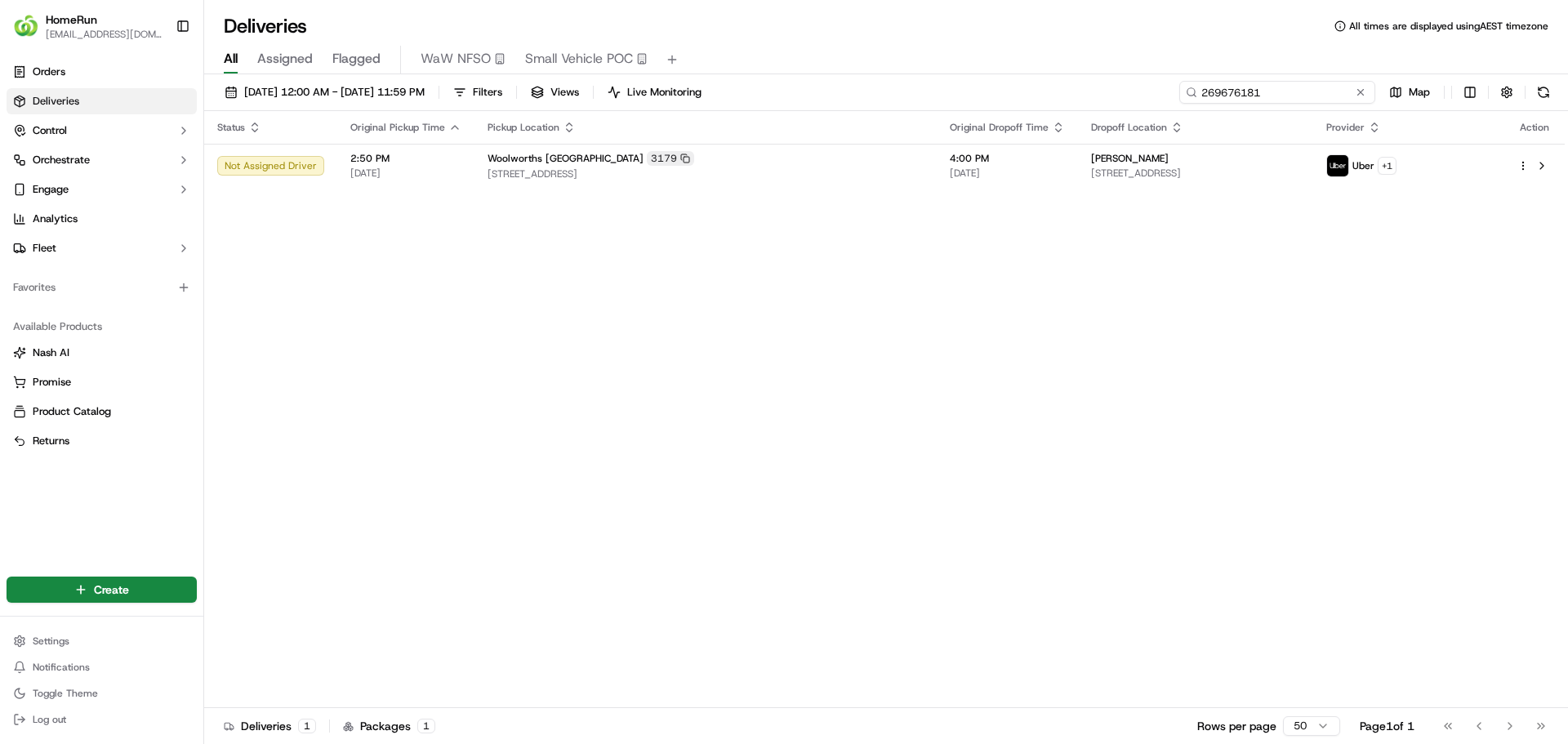
type input "269676181"
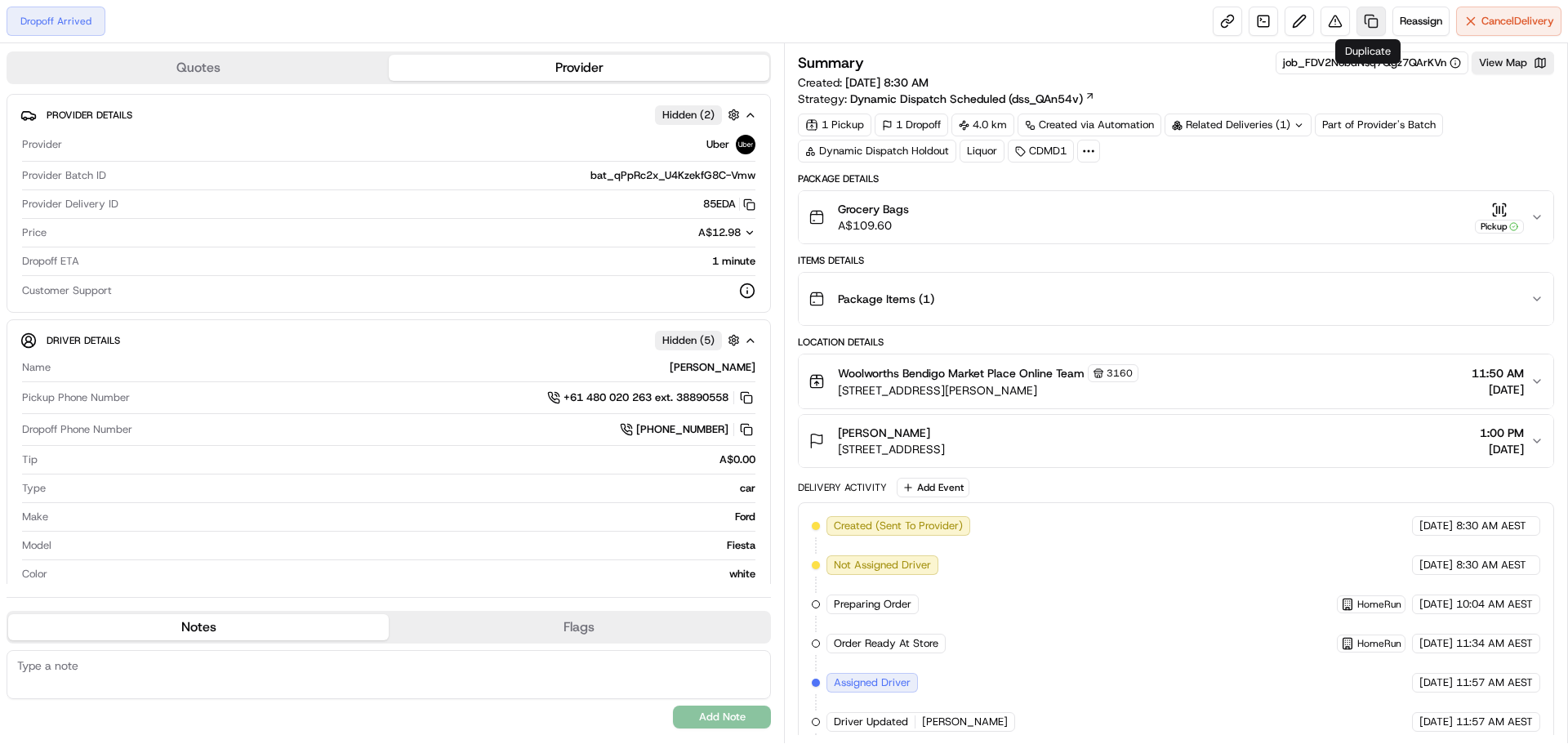
click at [1366, 22] on link at bounding box center [1372, 21] width 29 height 29
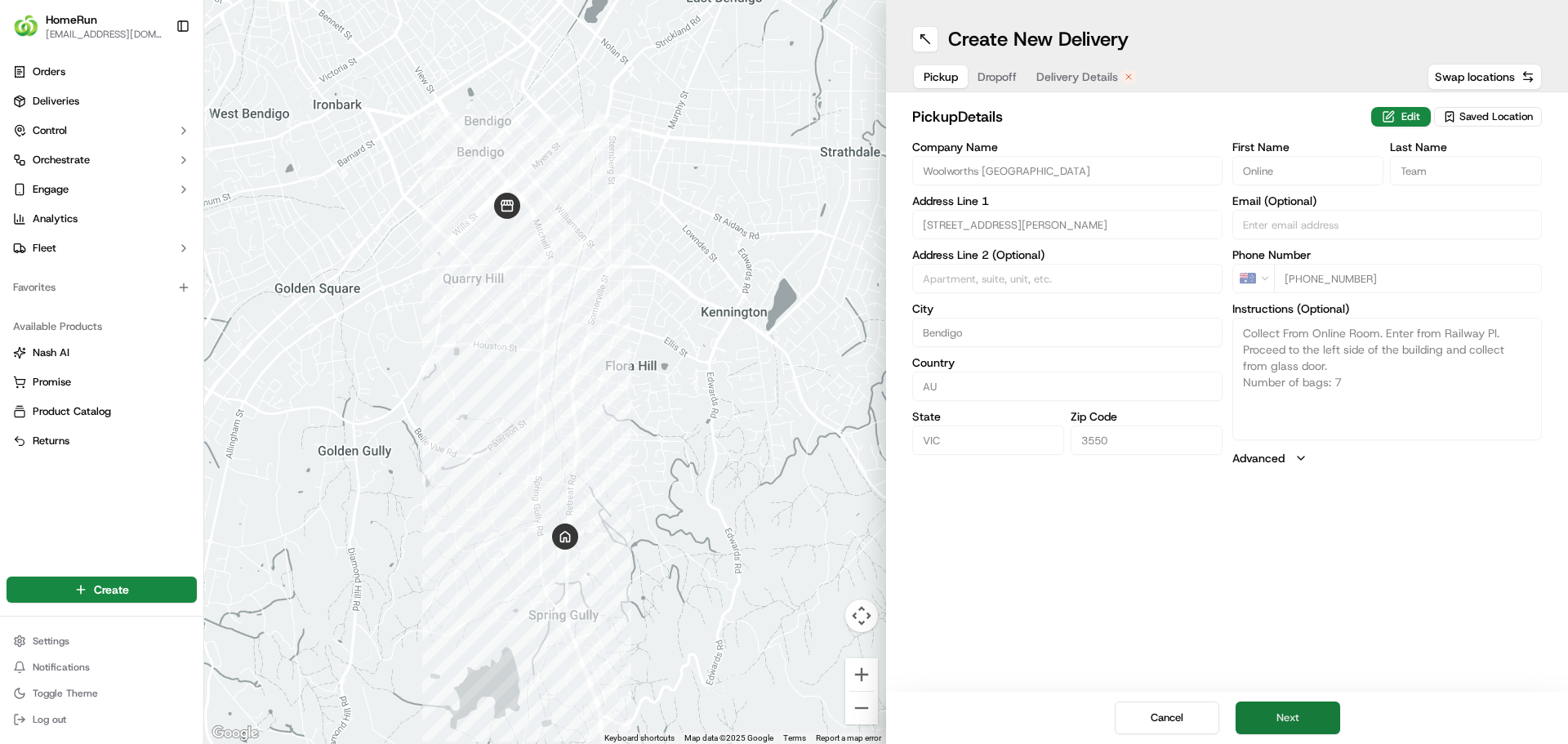
click at [1278, 706] on button "Next" at bounding box center [1288, 717] width 105 height 32
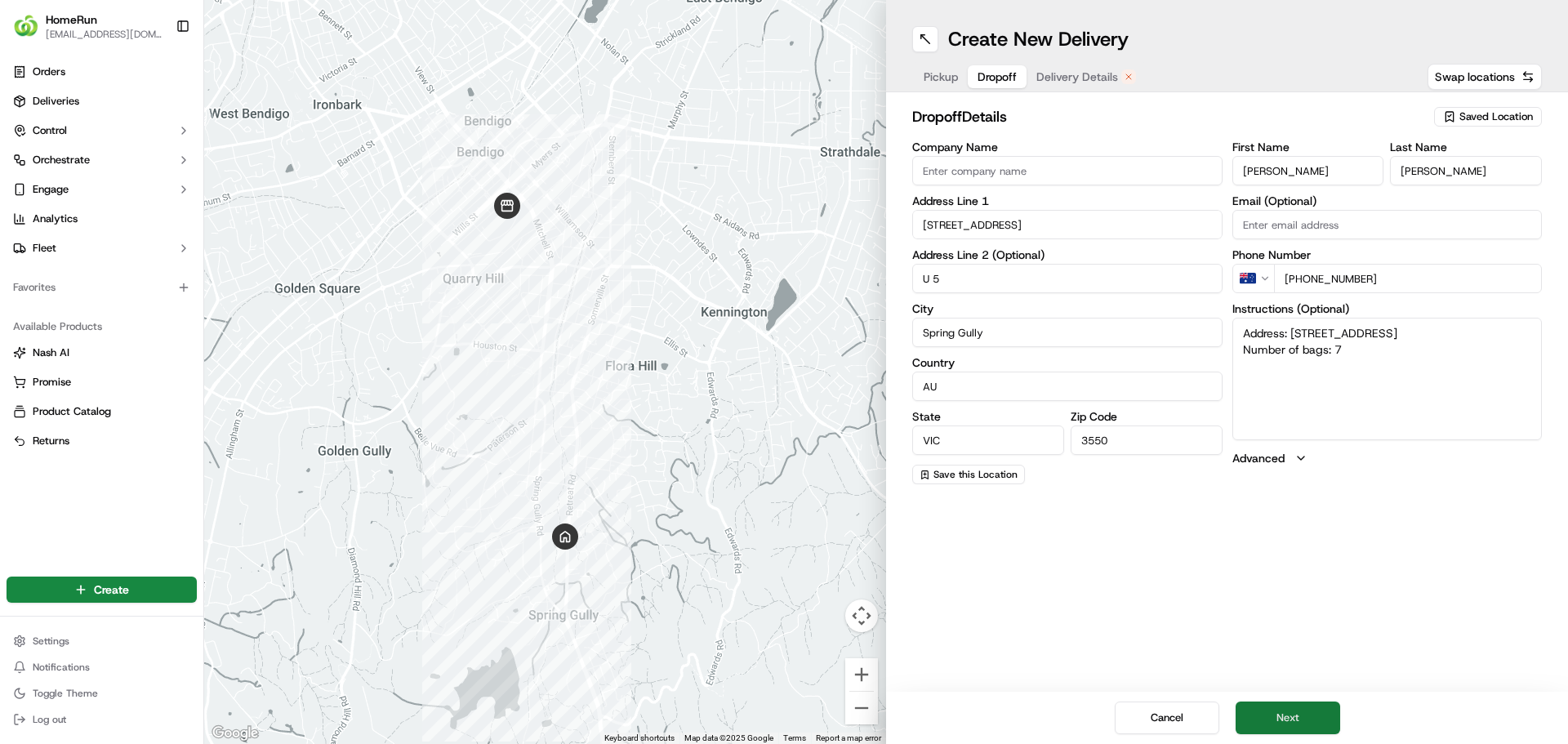
click at [1288, 715] on button "Next" at bounding box center [1288, 717] width 105 height 32
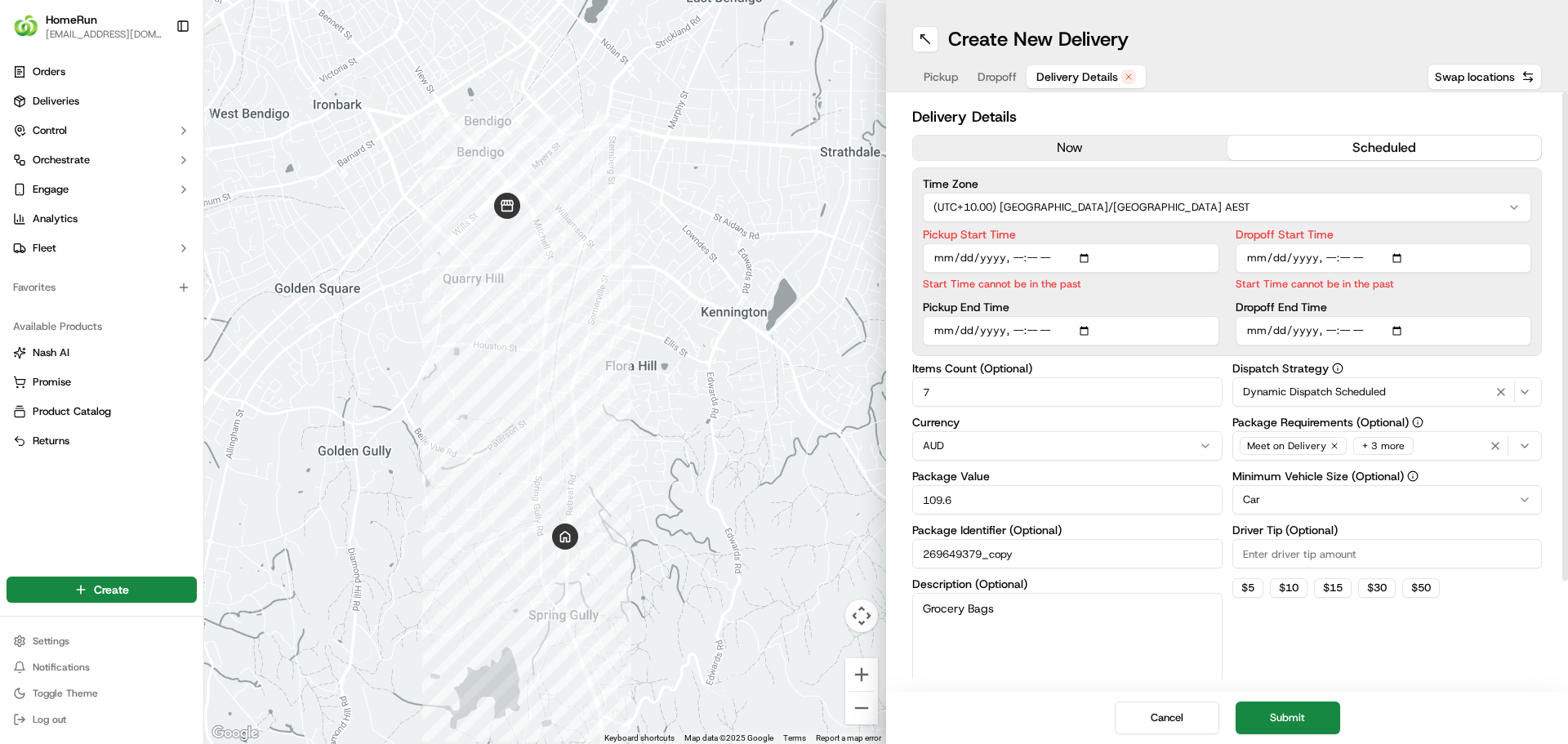
click at [1074, 148] on button "now" at bounding box center [1071, 147] width 315 height 24
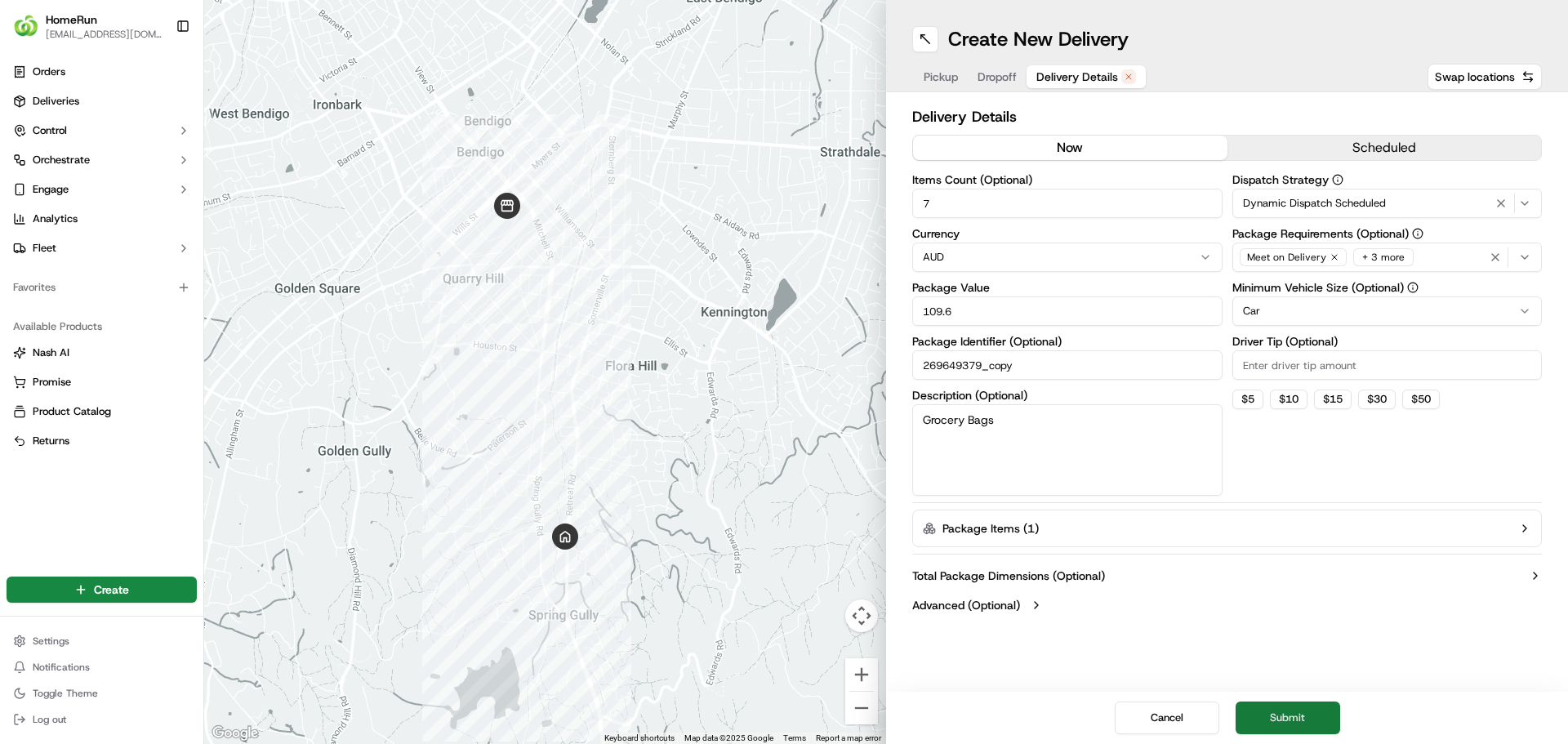
click at [1294, 715] on button "Submit" at bounding box center [1288, 717] width 105 height 32
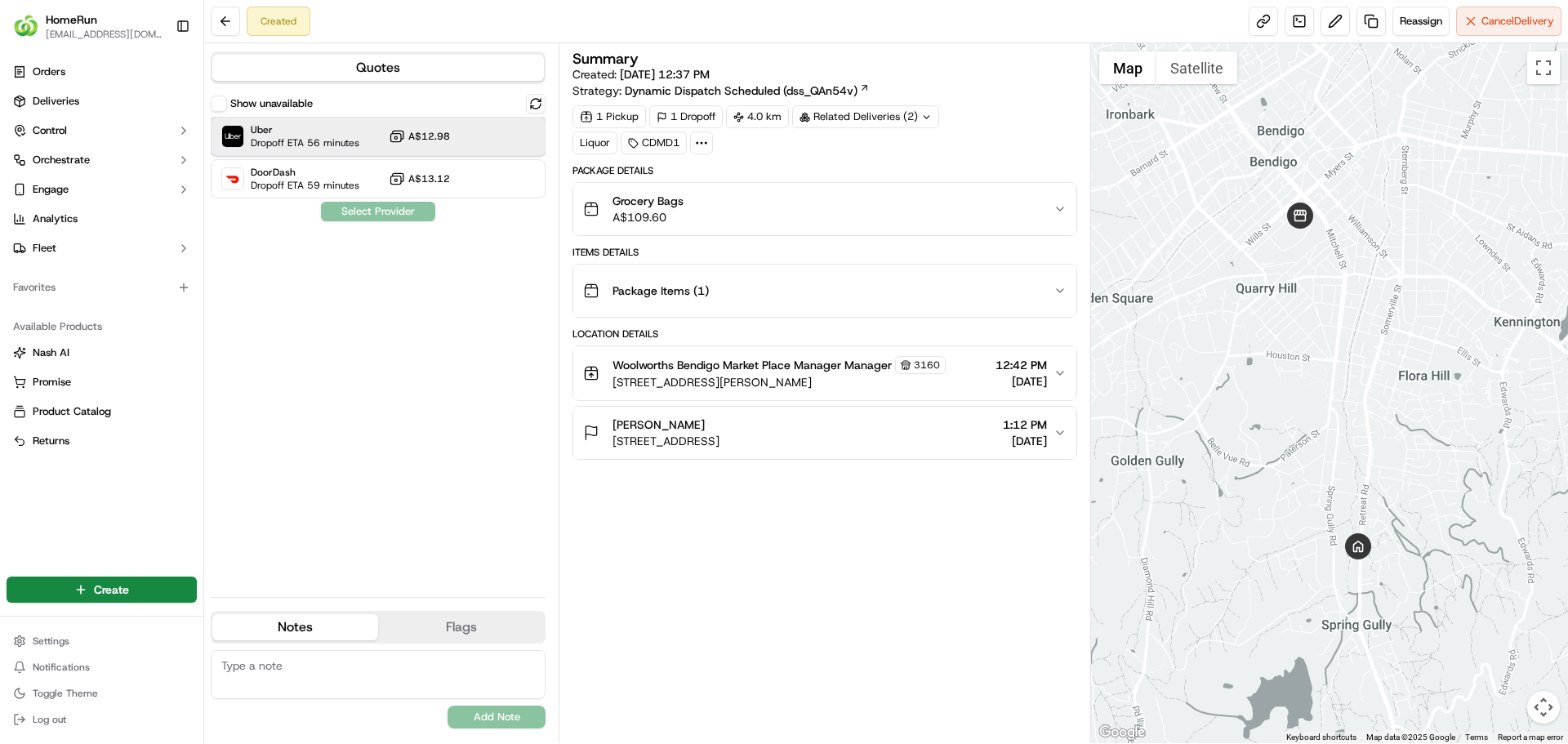
click at [320, 144] on span "Dropoff ETA 56 minutes" at bounding box center [305, 143] width 108 height 13
click at [365, 212] on button "Assign Provider" at bounding box center [378, 212] width 116 height 20
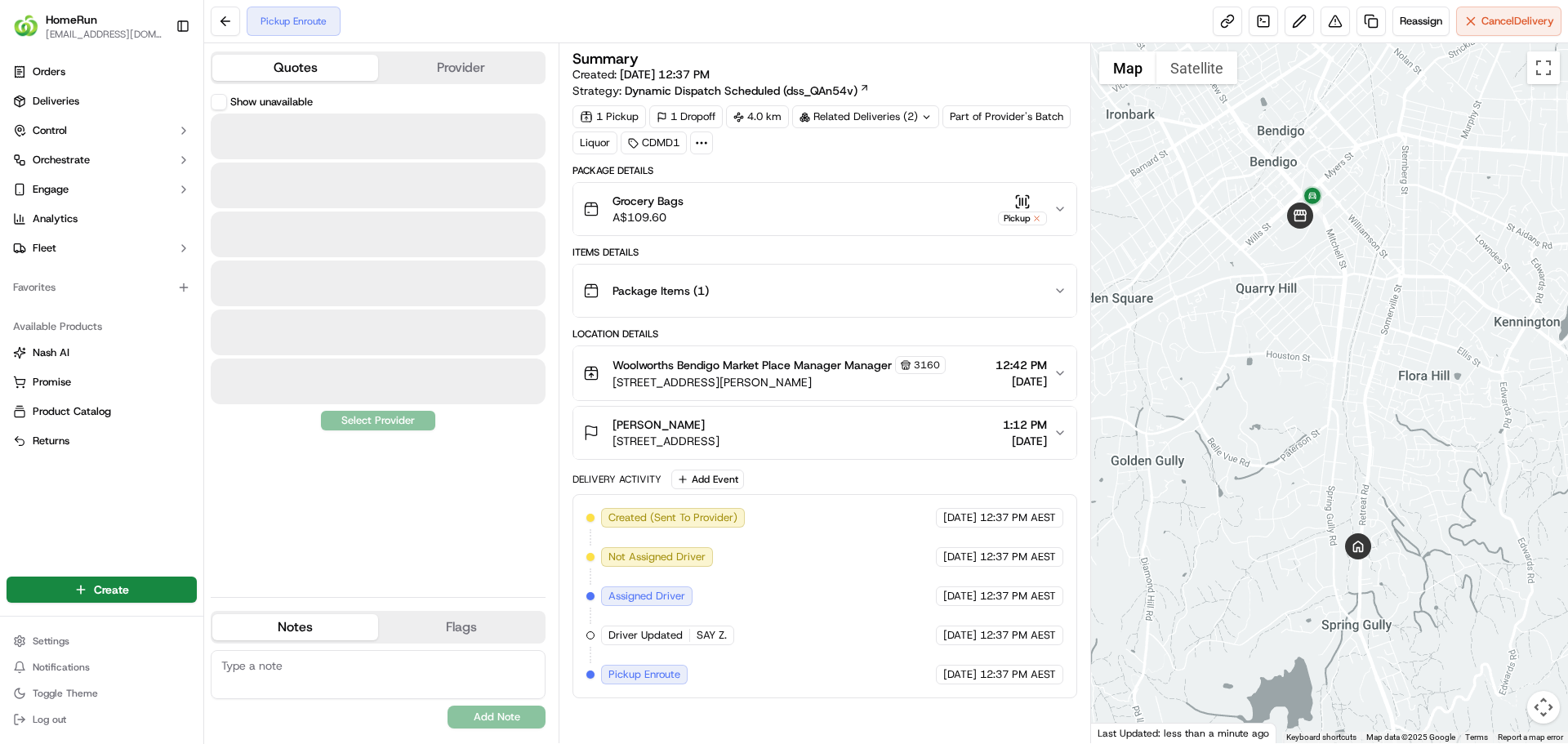
click at [314, 72] on button "Quotes" at bounding box center [295, 67] width 166 height 26
